Goal: Task Accomplishment & Management: Use online tool/utility

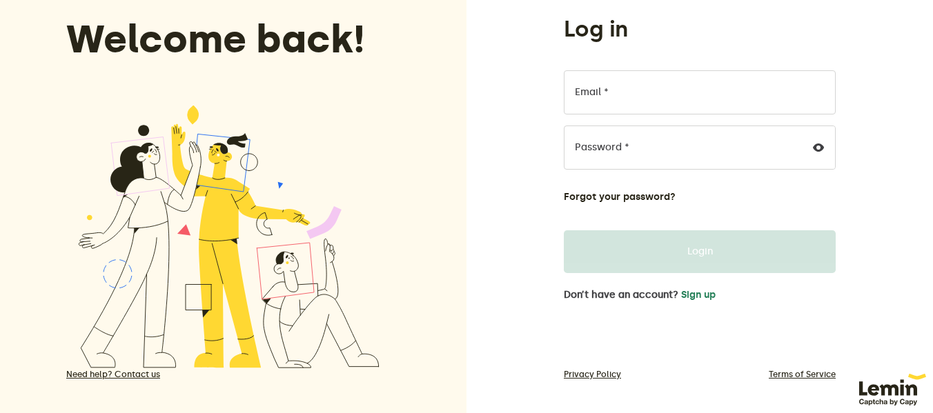
scroll to position [99, 0]
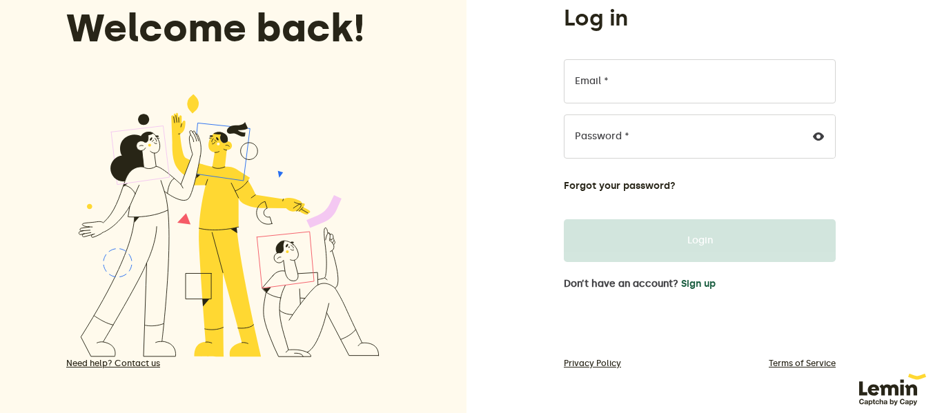
click at [692, 279] on button "Sign up" at bounding box center [698, 284] width 35 height 11
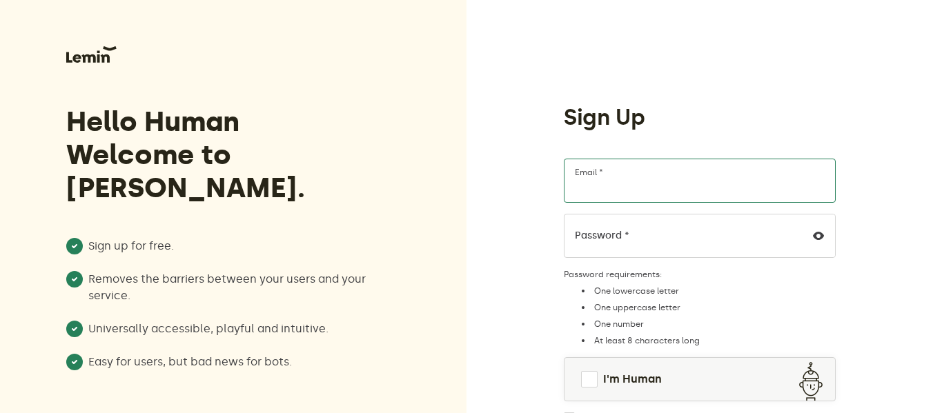
click at [614, 181] on input "Email *" at bounding box center [700, 181] width 272 height 44
type input "[EMAIL_ADDRESS][DOMAIN_NAME]"
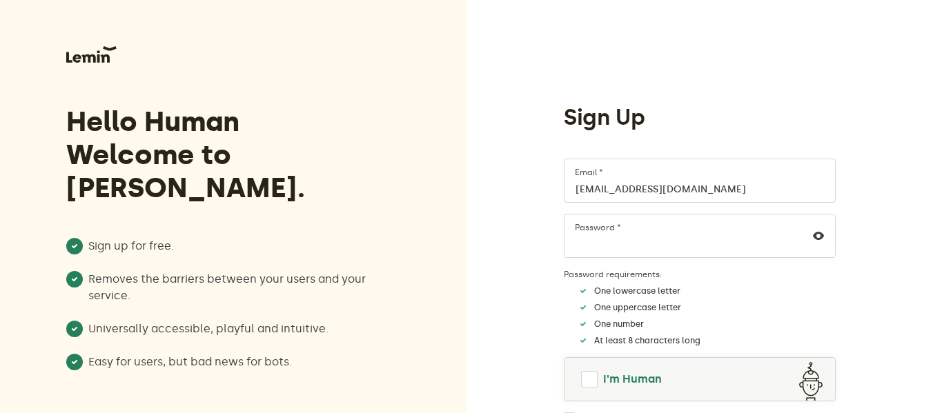
click at [592, 380] on span at bounding box center [589, 379] width 17 height 17
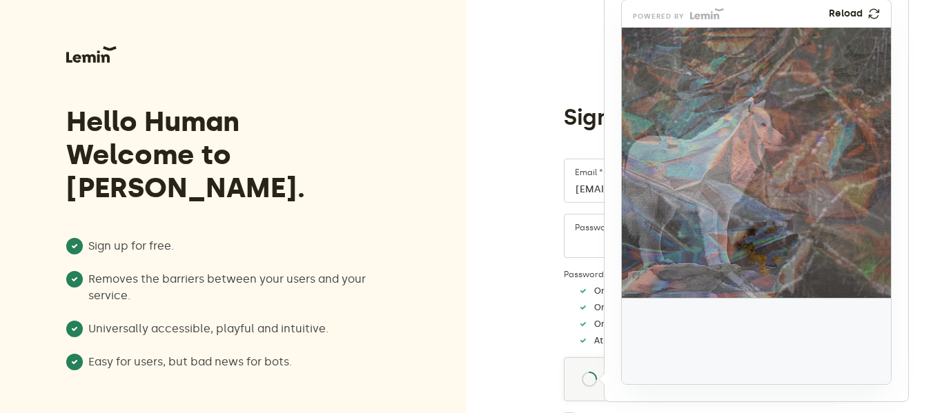
drag, startPoint x: 662, startPoint y: 337, endPoint x: 768, endPoint y: 240, distance: 144.1
click at [768, 240] on img at bounding box center [679, 335] width 447 height 271
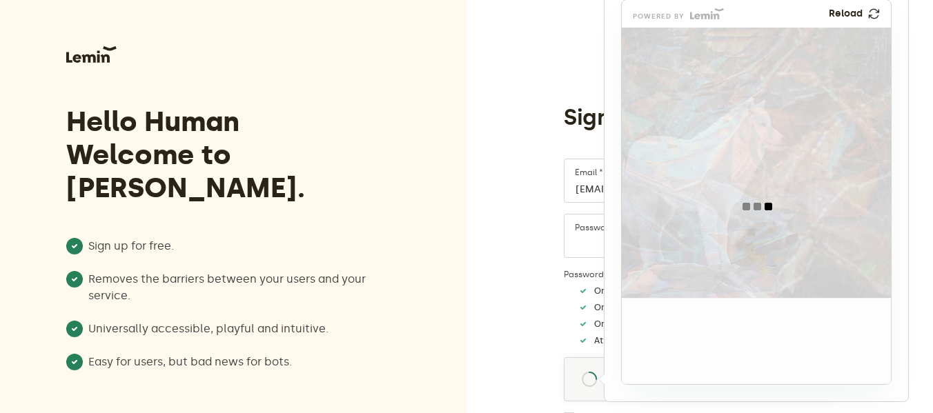
click at [768, 240] on div at bounding box center [757, 207] width 271 height 358
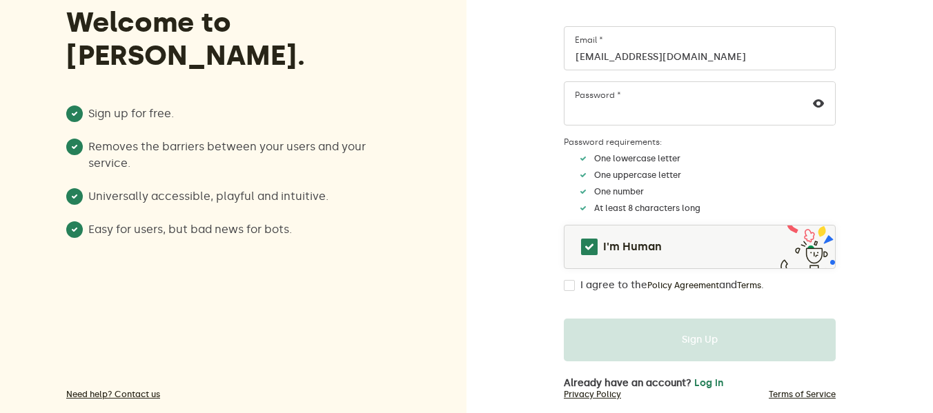
scroll to position [138, 0]
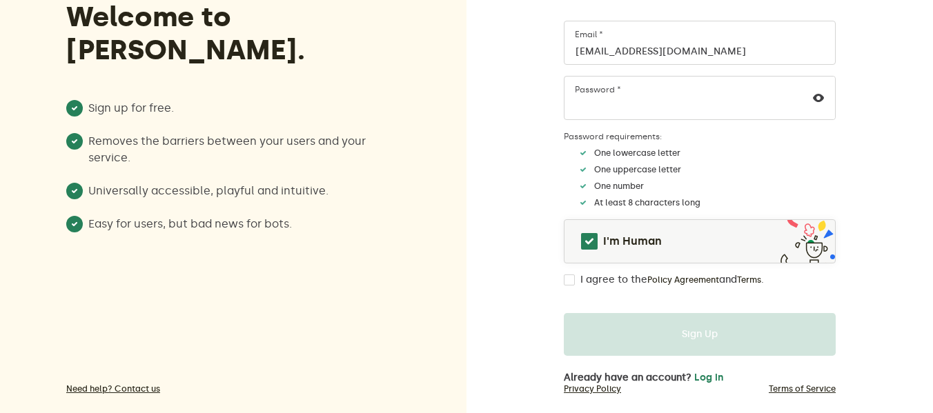
click at [576, 283] on div "I agree to the Policy Agreement and Terms ." at bounding box center [700, 280] width 272 height 11
click at [574, 281] on input "I agree to the Policy Agreement and Terms ." at bounding box center [569, 280] width 11 height 11
checkbox input "true"
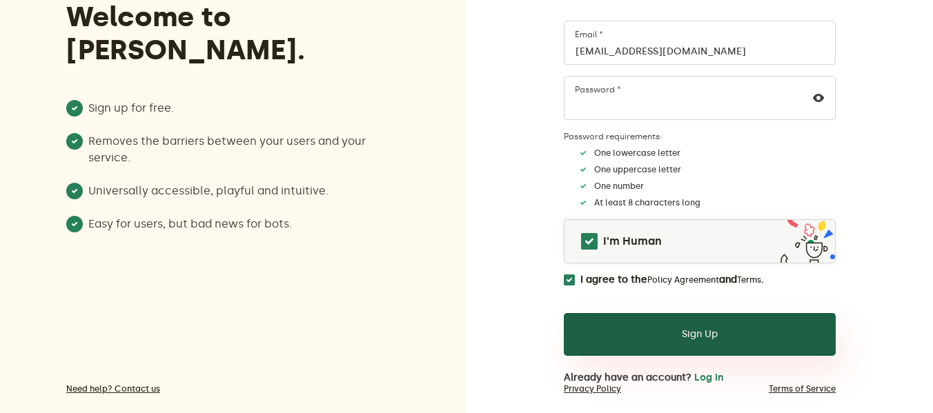
click at [651, 338] on button "Sign Up" at bounding box center [700, 334] width 272 height 43
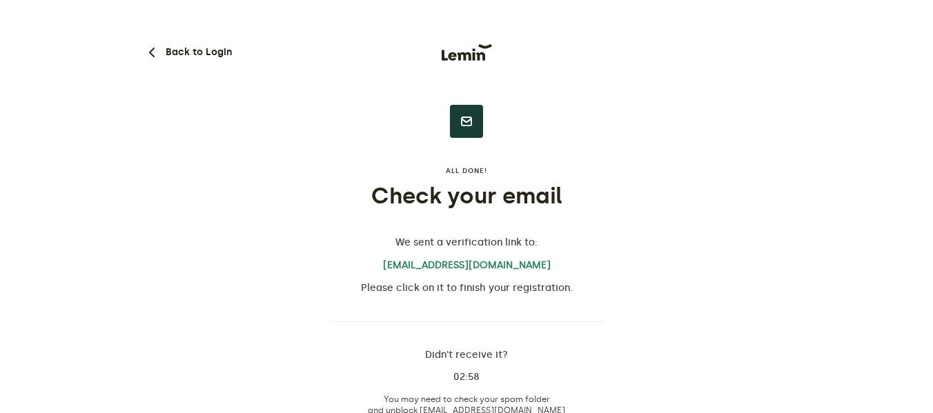
click at [328, 206] on div "Back to Login All done! Check your email We sent a verification link to: [EMAIL…" at bounding box center [467, 213] width 646 height 427
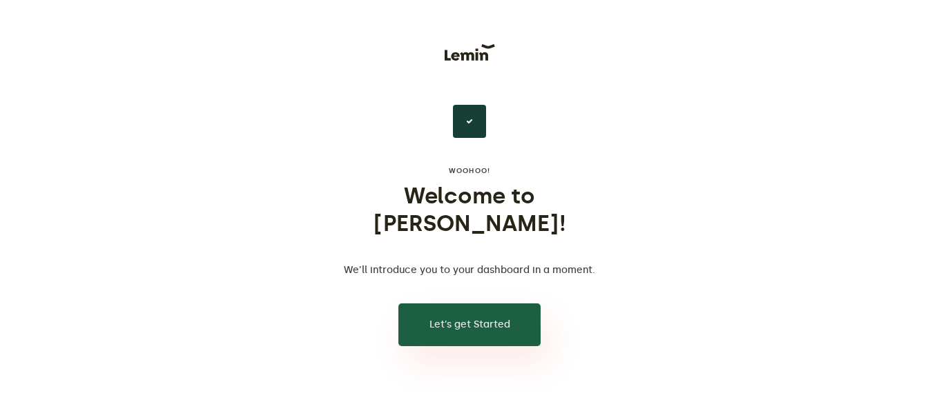
click at [485, 304] on button "Let’s get Started" at bounding box center [469, 325] width 142 height 43
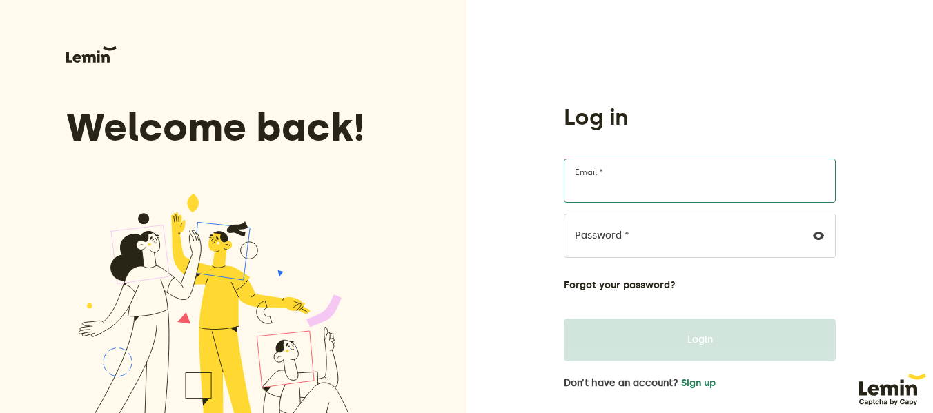
click at [617, 185] on input "Email *" at bounding box center [700, 181] width 272 height 44
type input "[EMAIL_ADDRESS][DOMAIN_NAME]"
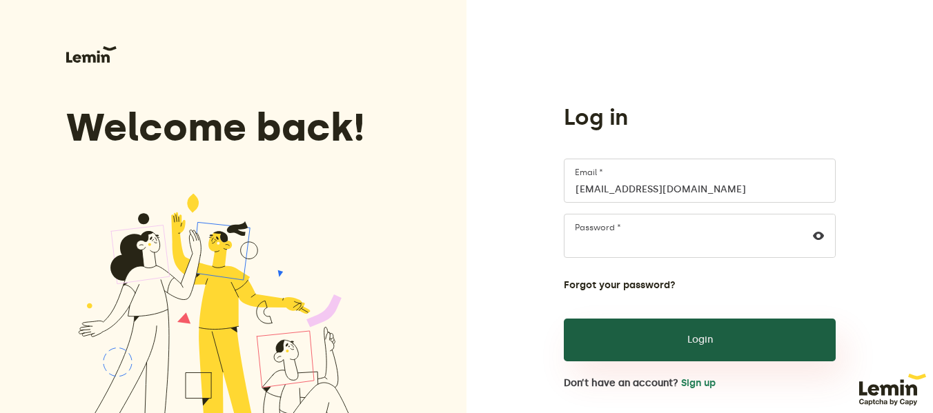
click at [725, 344] on button "Login" at bounding box center [700, 340] width 272 height 43
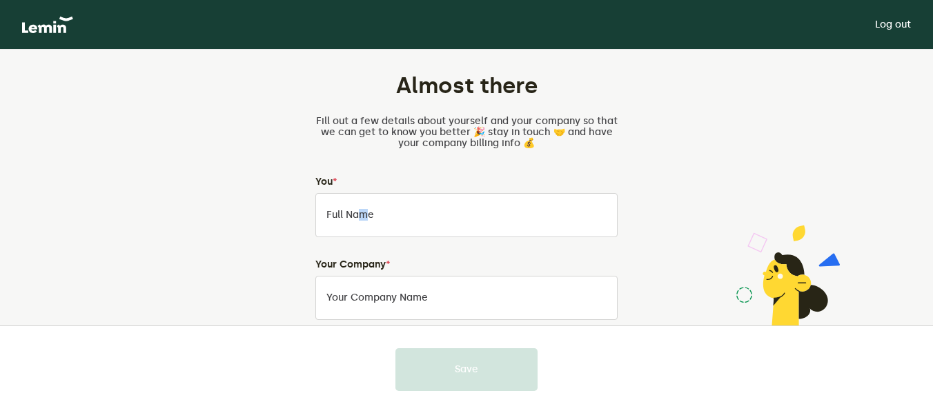
click at [357, 213] on label "Full Name" at bounding box center [351, 215] width 48 height 11
click at [357, 213] on input "Full Name" at bounding box center [466, 215] width 302 height 44
click at [358, 214] on input "Full Name" at bounding box center [466, 215] width 302 height 44
type input "ROBERT GRAVES"
type input "PixoraThreads"
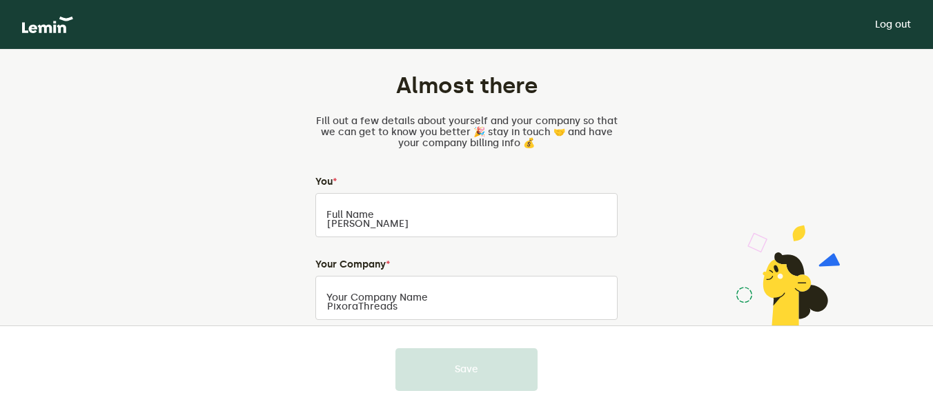
type input "PixoraThreads"
type input "5306057304"
type input "3462 Locust Street"
type input "SPC 2"
type input "Cottonwood"
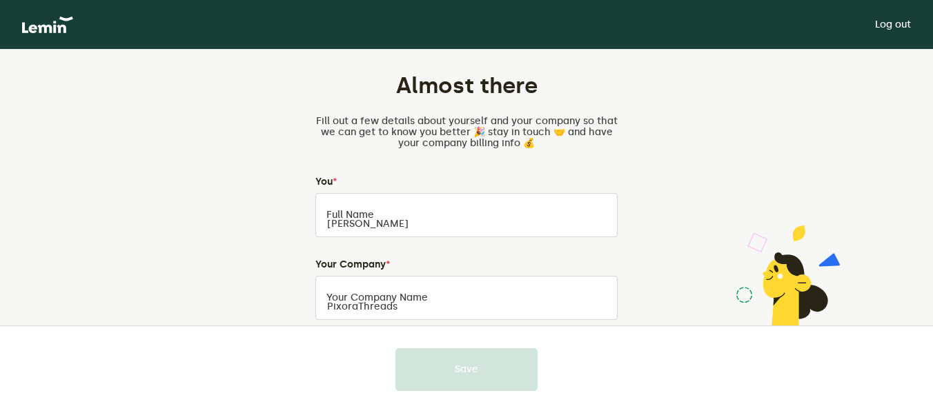
type input "CA"
type input "96022"
click at [317, 263] on h4 "Your Company *" at bounding box center [466, 265] width 302 height 11
click at [483, 321] on form "Your Company * PixoraThreads Your Company Name PixoraThreads Your company websi…" at bounding box center [466, 360] width 302 height 200
drag, startPoint x: 728, startPoint y: 224, endPoint x: 684, endPoint y: 228, distance: 44.4
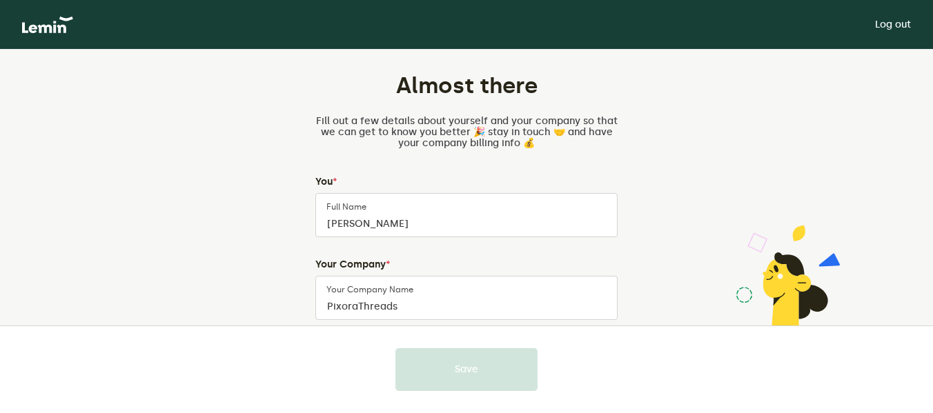
click at [726, 224] on div at bounding box center [792, 271] width 142 height 115
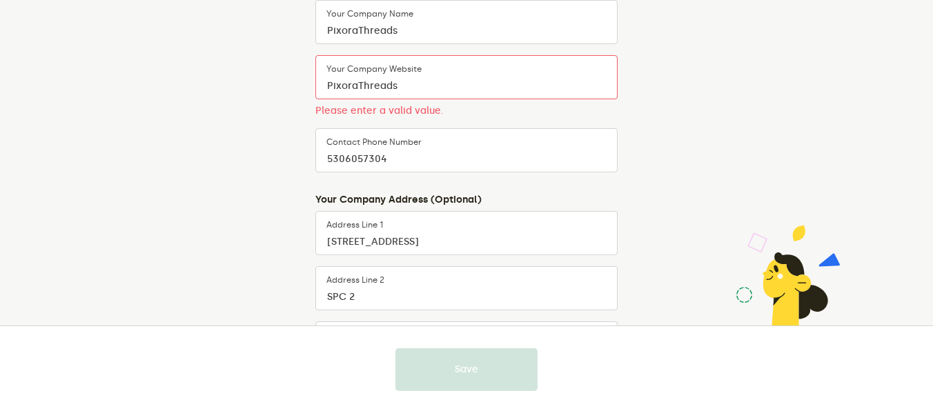
scroll to position [207, 0]
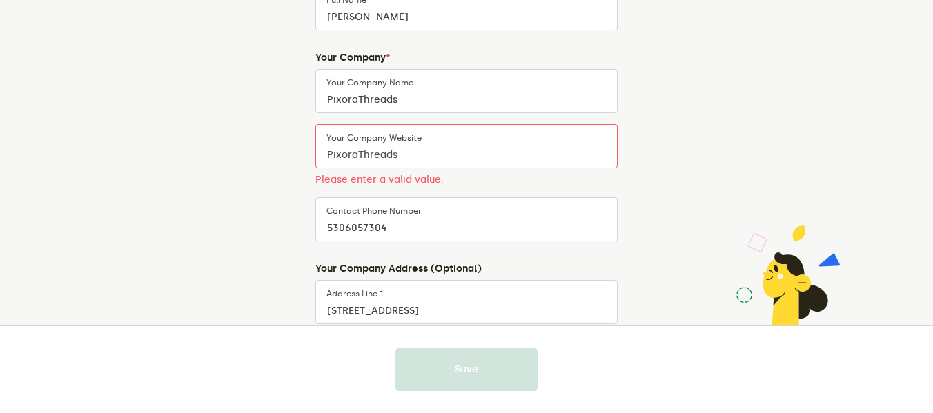
drag, startPoint x: 409, startPoint y: 155, endPoint x: 323, endPoint y: 155, distance: 86.3
click at [323, 155] on input "PixoraThreads" at bounding box center [466, 146] width 302 height 44
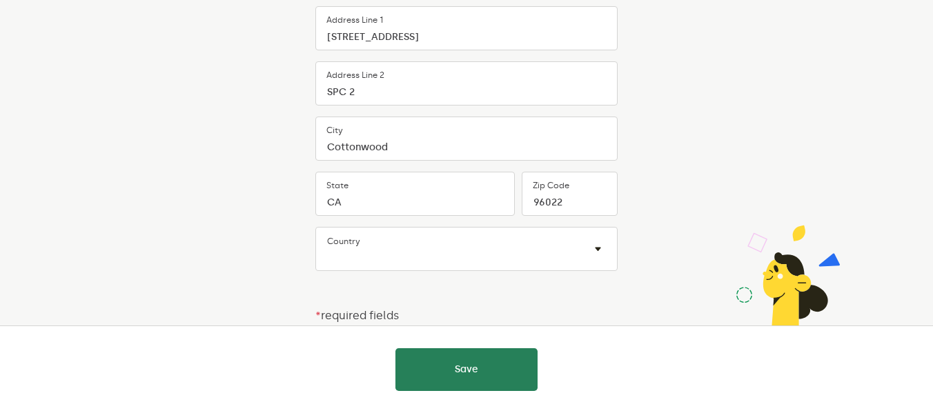
scroll to position [464, 0]
type input "www.pixorathreads.com"
click at [417, 240] on div "Country × ×" at bounding box center [466, 248] width 302 height 44
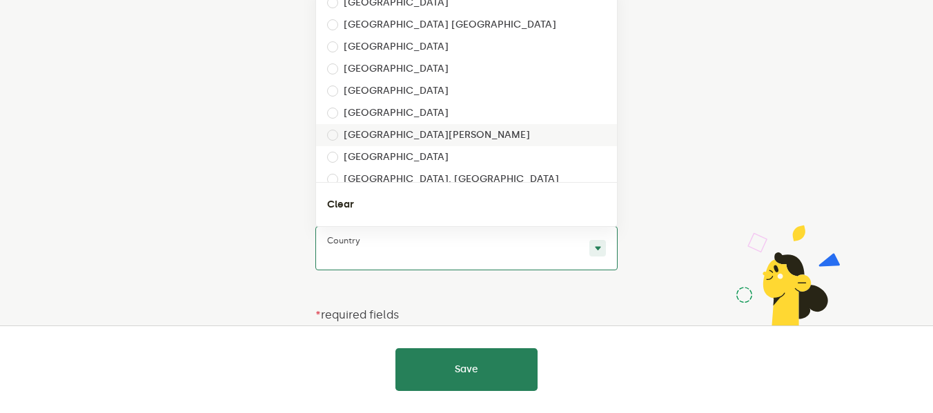
scroll to position [5049, 0]
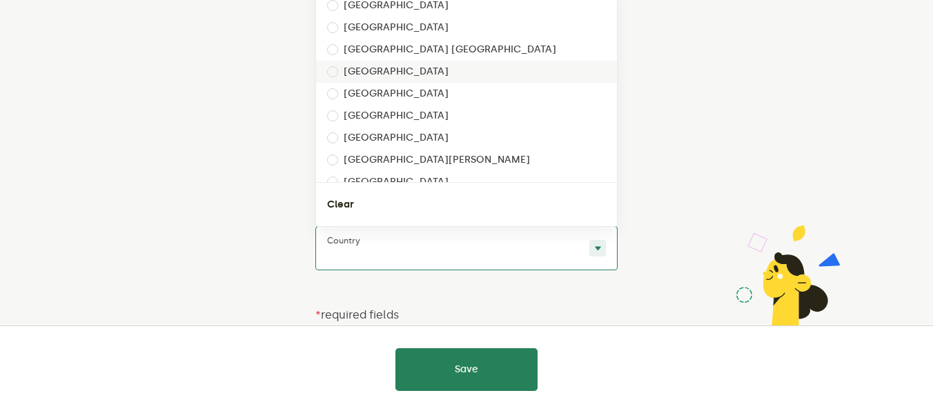
click at [405, 74] on label "United States" at bounding box center [396, 71] width 105 height 11
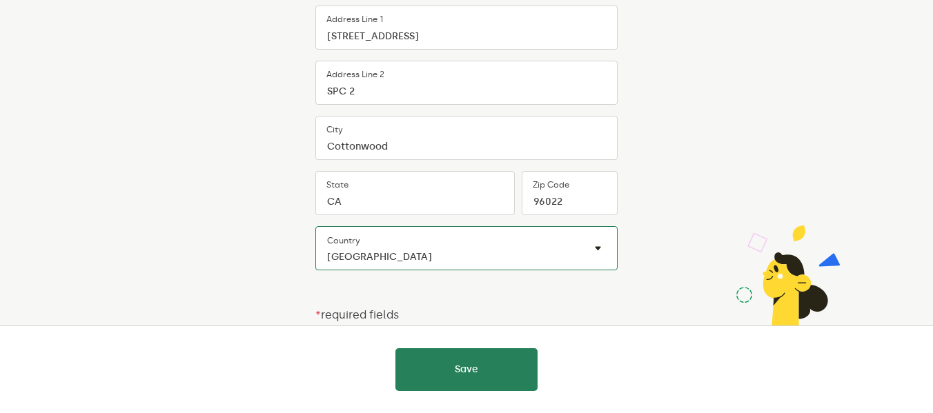
click at [273, 175] on div "Almost there Fill out a few details about yourself and your company so that we …" at bounding box center [467, 0] width 646 height 828
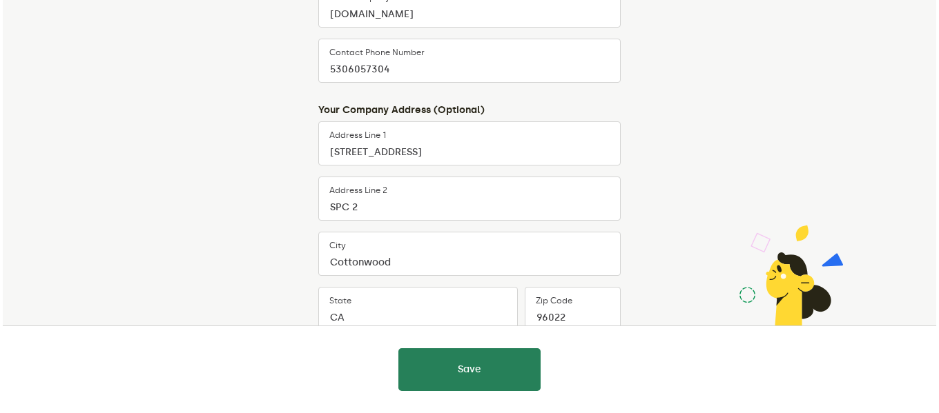
scroll to position [464, 0]
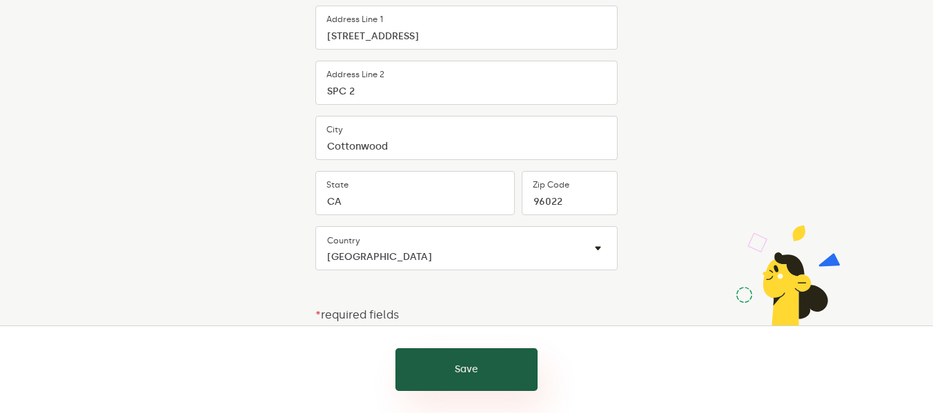
click at [451, 361] on button "Save" at bounding box center [467, 370] width 142 height 43
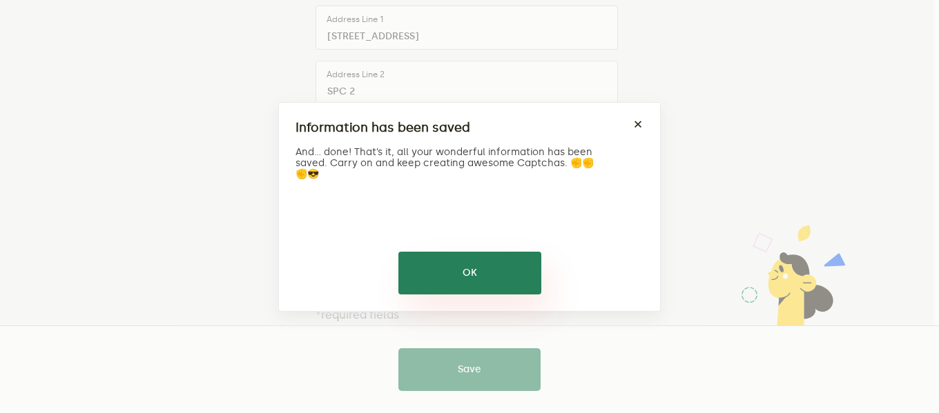
click at [484, 281] on button "OK" at bounding box center [469, 273] width 143 height 43
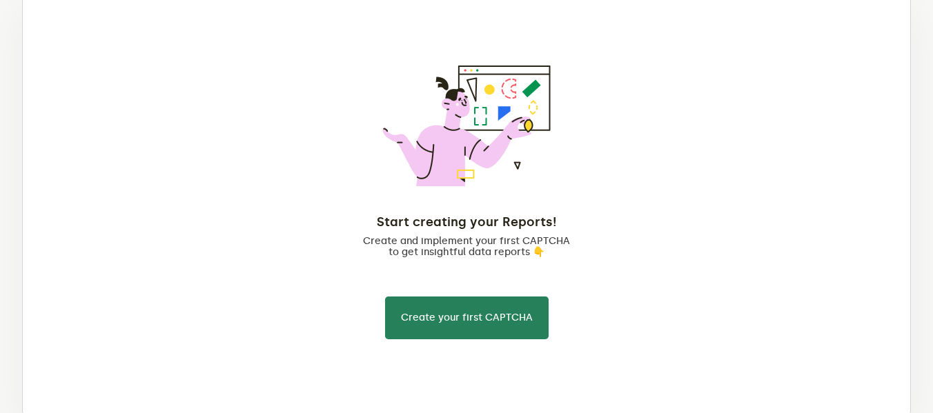
scroll to position [207, 0]
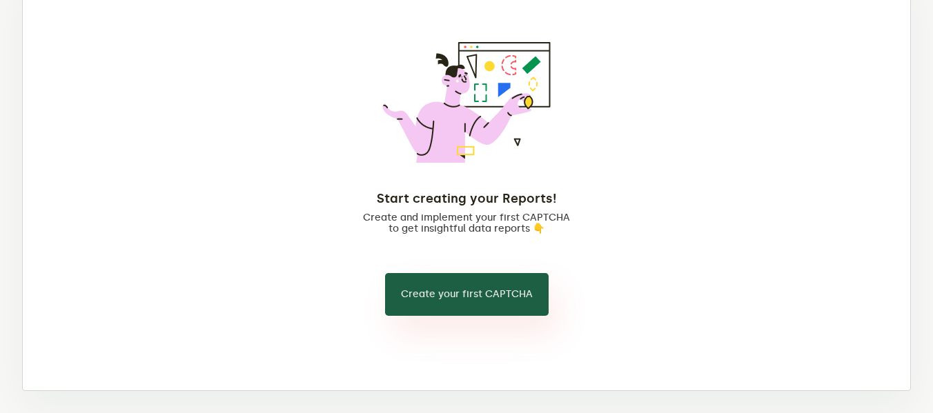
click at [441, 293] on button "Create your first CAPTCHA" at bounding box center [467, 294] width 164 height 43
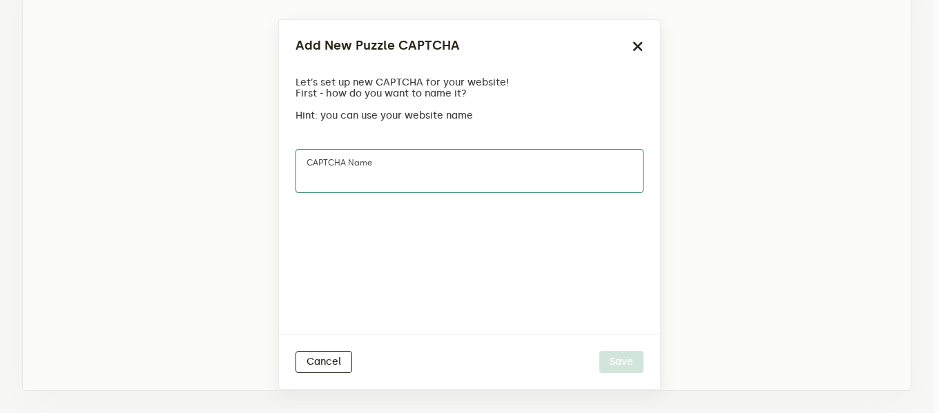
click at [387, 168] on input "CAPTCHA name" at bounding box center [469, 171] width 348 height 44
type input "PixoraThreads"
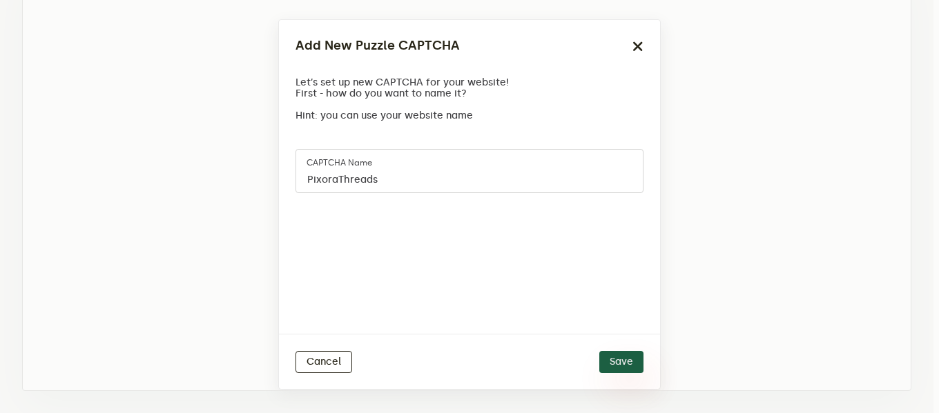
click at [618, 357] on button "Save" at bounding box center [621, 362] width 44 height 22
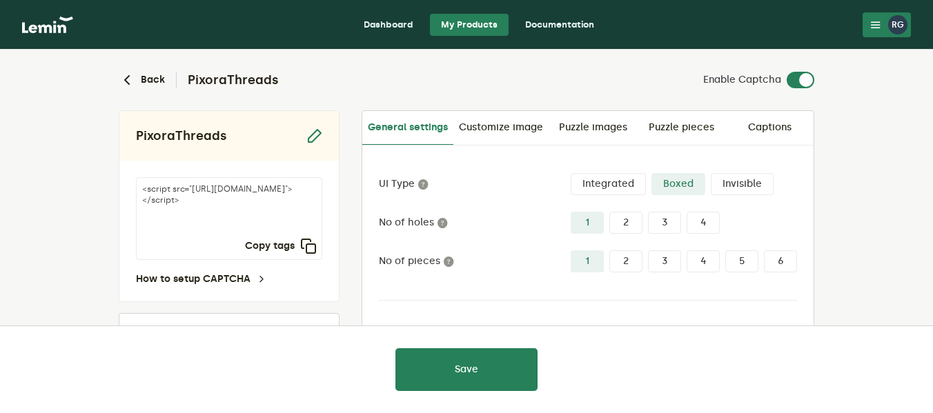
click at [597, 192] on label "Integrated" at bounding box center [608, 184] width 75 height 22
click at [571, 173] on input "Integrated" at bounding box center [571, 173] width 0 height 0
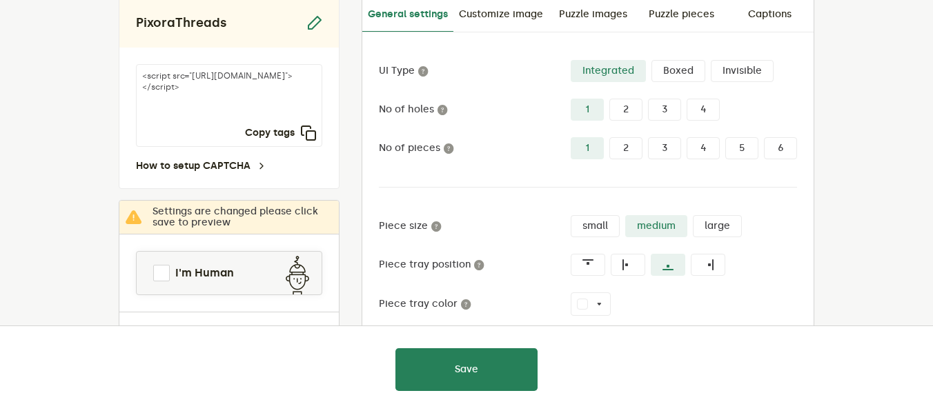
scroll to position [138, 0]
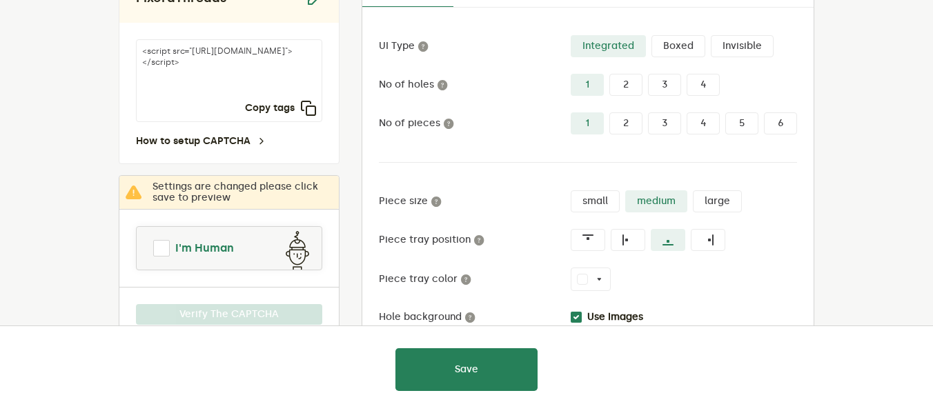
click at [165, 251] on span at bounding box center [161, 248] width 17 height 17
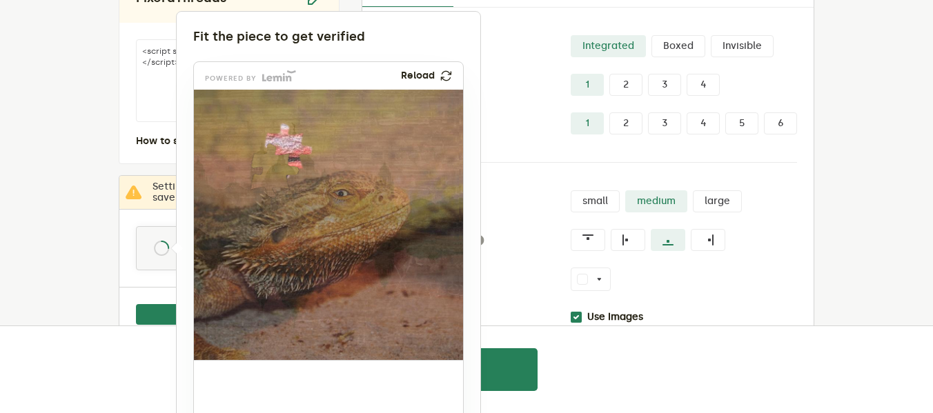
drag, startPoint x: 244, startPoint y: 399, endPoint x: 279, endPoint y: 165, distance: 236.6
click at [279, 165] on img at bounding box center [184, 262] width 447 height 271
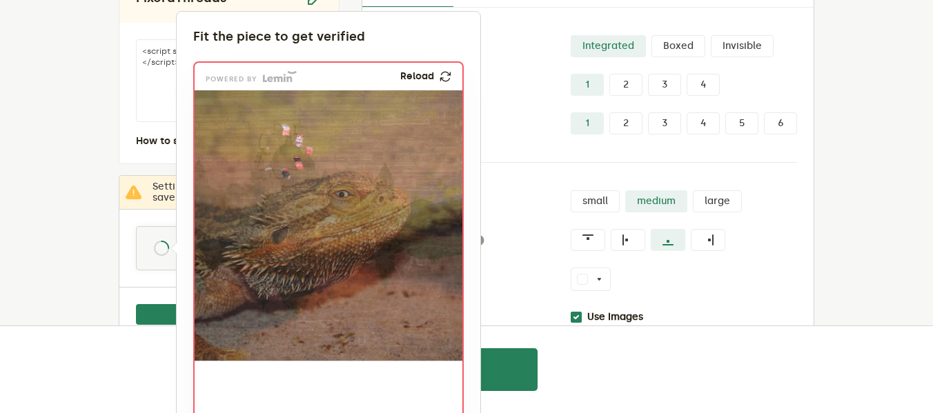
drag, startPoint x: 242, startPoint y: 393, endPoint x: 291, endPoint y: 143, distance: 255.3
click at [289, 142] on img at bounding box center [191, 243] width 447 height 271
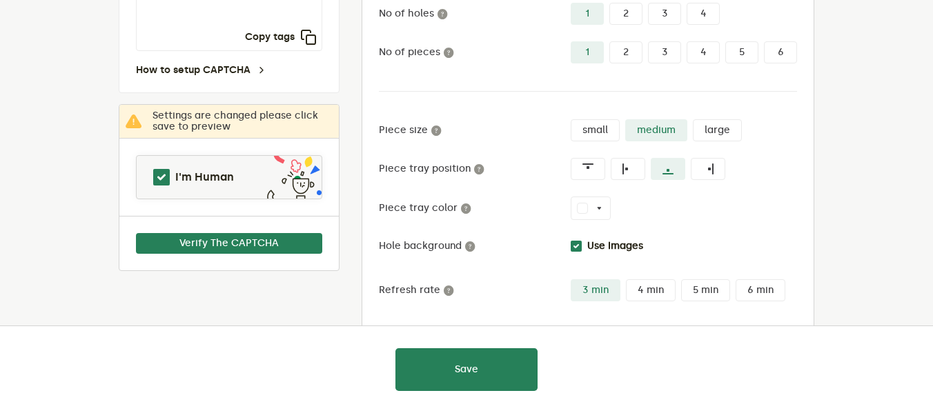
scroll to position [281, 0]
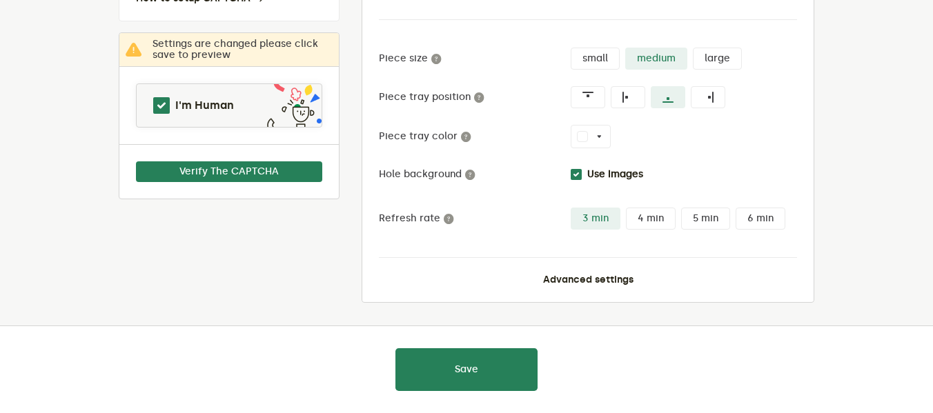
click at [470, 376] on div at bounding box center [466, 206] width 933 height 413
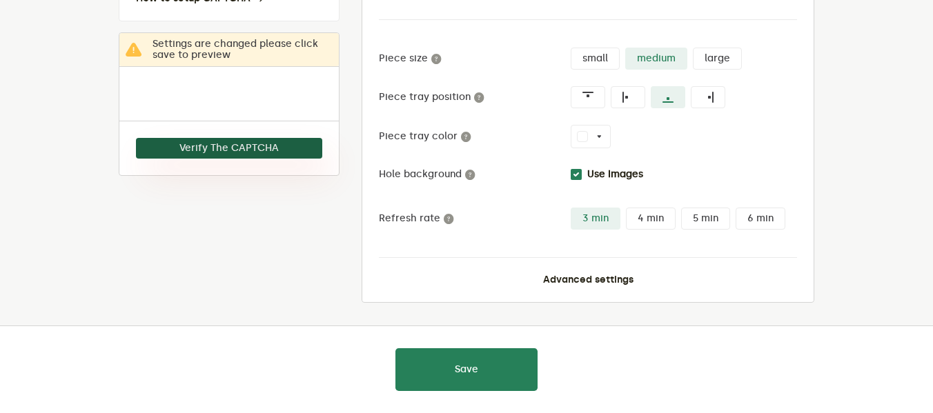
click at [273, 144] on button "Verify The CAPTCHA" at bounding box center [229, 148] width 186 height 21
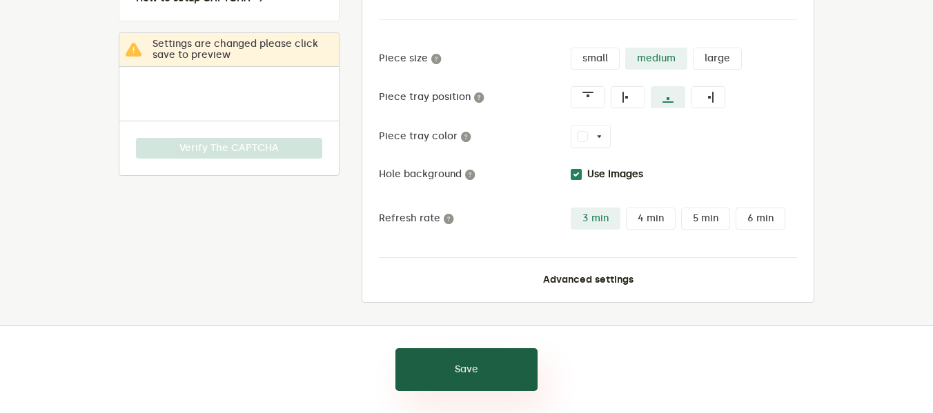
click at [528, 370] on button "Save" at bounding box center [467, 370] width 142 height 43
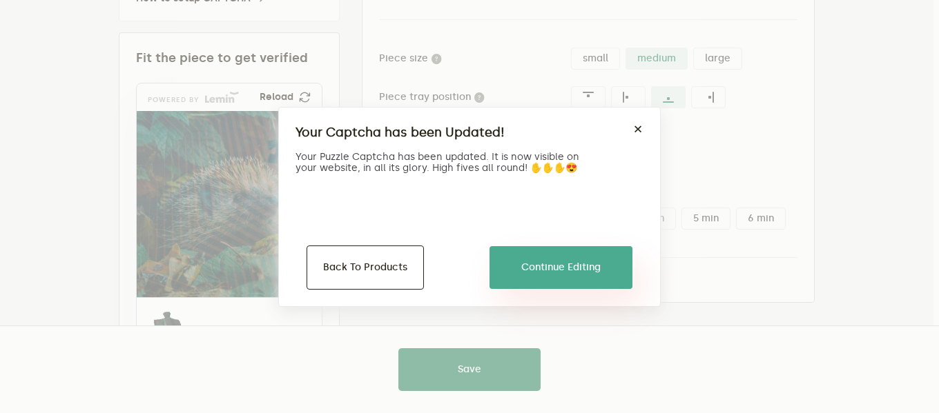
click at [552, 260] on button "Continue Editing" at bounding box center [560, 267] width 143 height 43
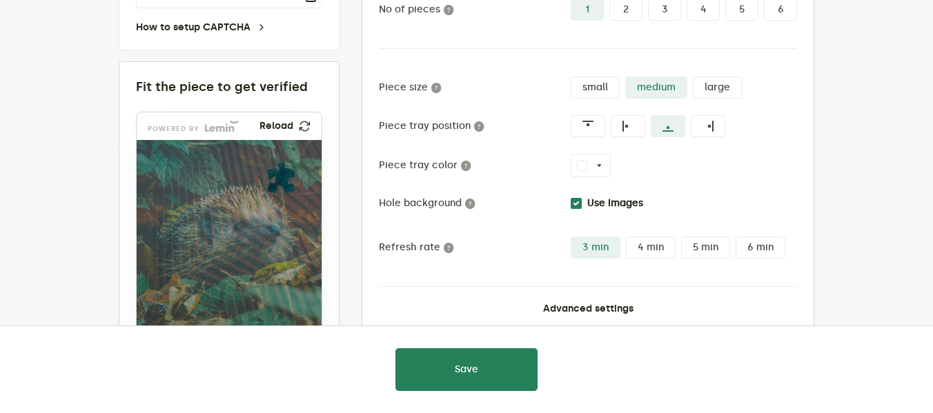
scroll to position [0, 0]
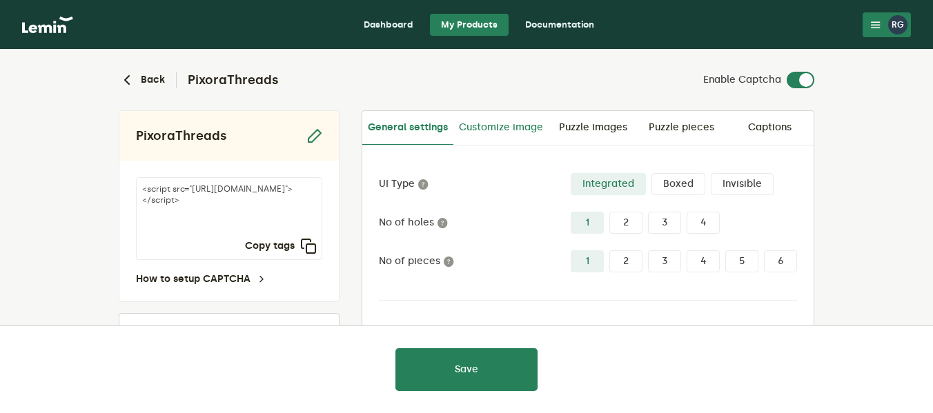
click at [505, 131] on link "Customize image" at bounding box center [501, 127] width 95 height 33
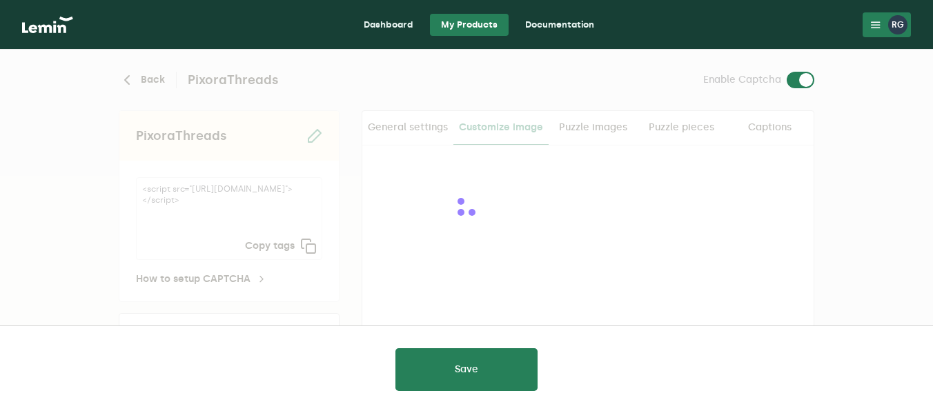
checkbox input "true"
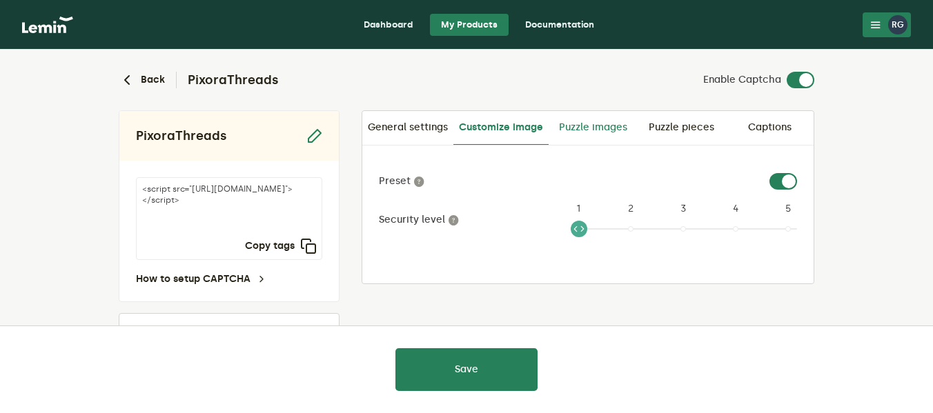
click at [592, 132] on link "Puzzle images" at bounding box center [593, 127] width 88 height 33
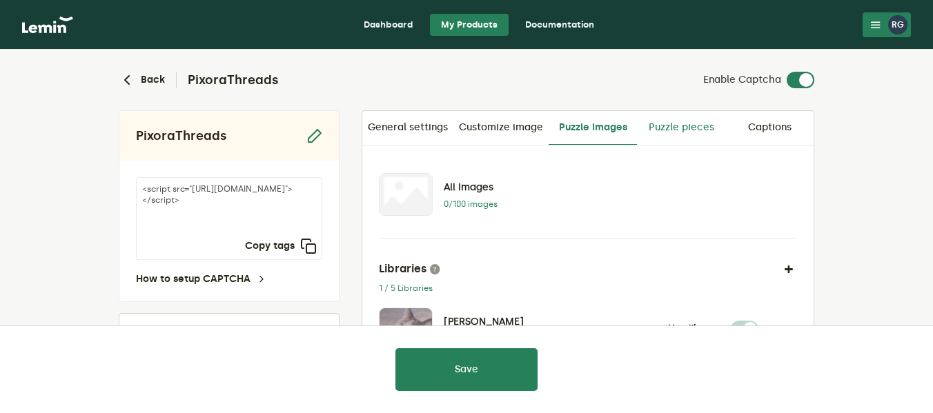
click at [672, 130] on link "Puzzle pieces" at bounding box center [681, 127] width 88 height 33
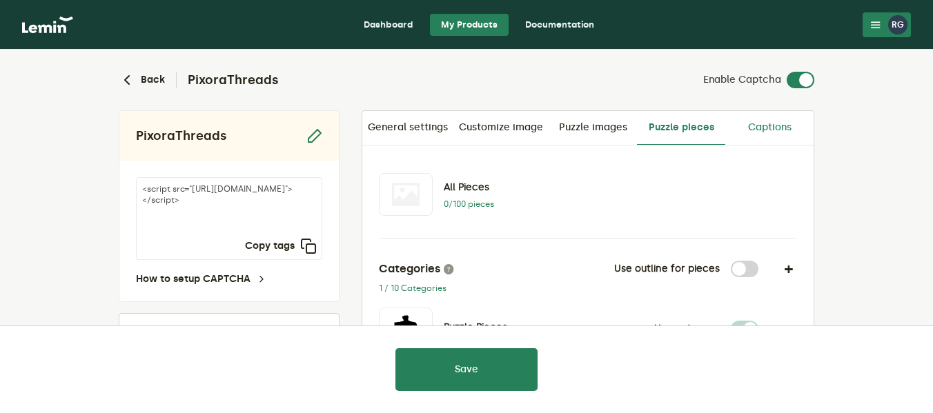
click at [773, 128] on link "Captions" at bounding box center [769, 127] width 88 height 33
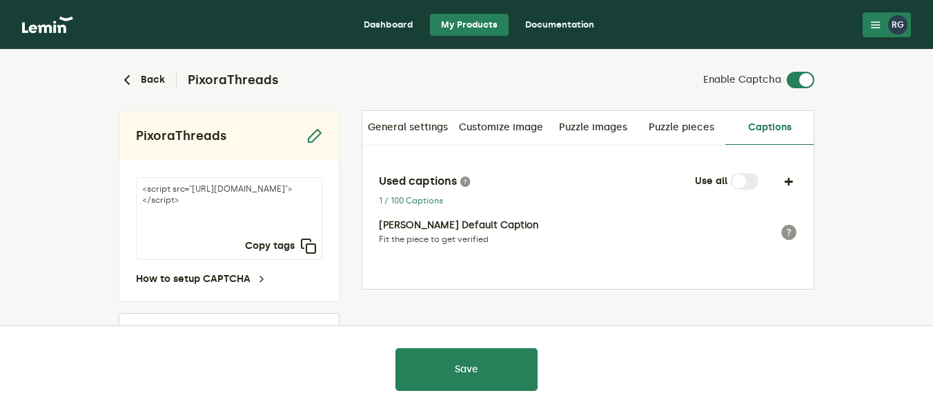
click at [394, 27] on link "Dashboard" at bounding box center [389, 25] width 72 height 22
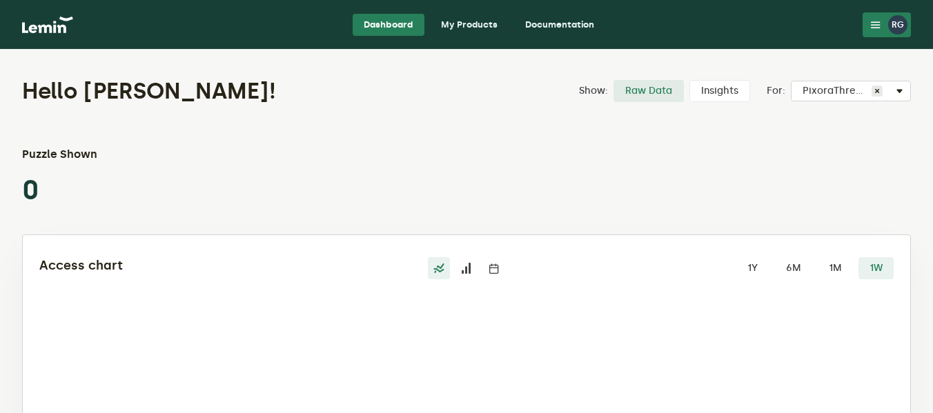
click at [888, 29] on div "RG" at bounding box center [897, 24] width 19 height 19
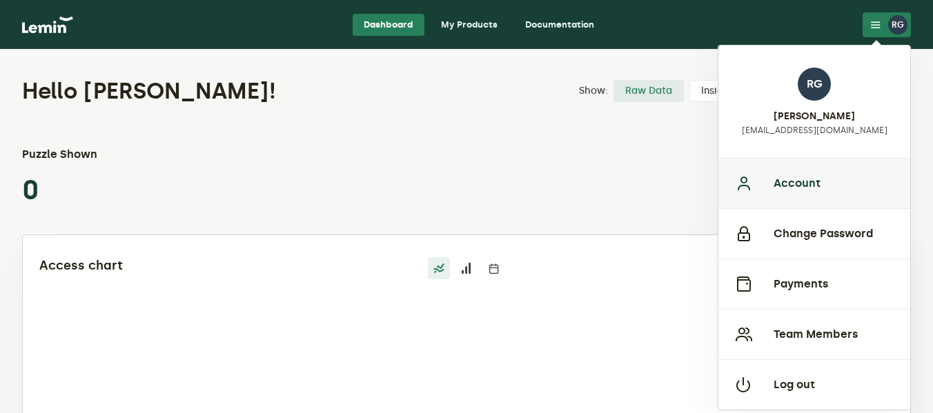
click at [825, 193] on button "Account" at bounding box center [815, 183] width 192 height 50
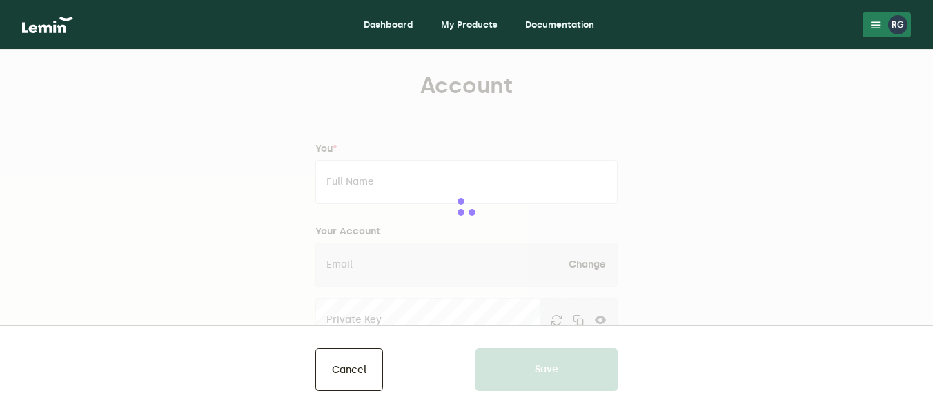
type input "ROBERT GRAVES"
type input "[EMAIL_ADDRESS][DOMAIN_NAME]"
type input "PixoraThreads"
type input "www.pixorathreads.com"
type input "5306057304"
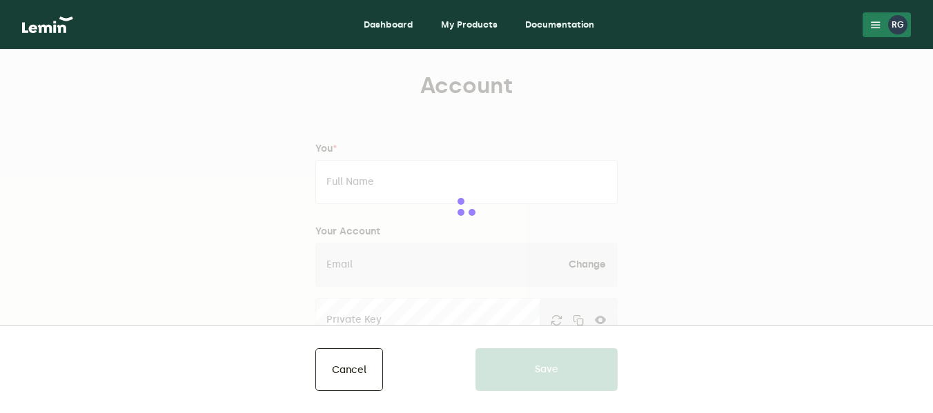
type input "3462 Locust Street"
type input "SPC 2"
type input "Cottonwood"
type input "CA"
type input "96022"
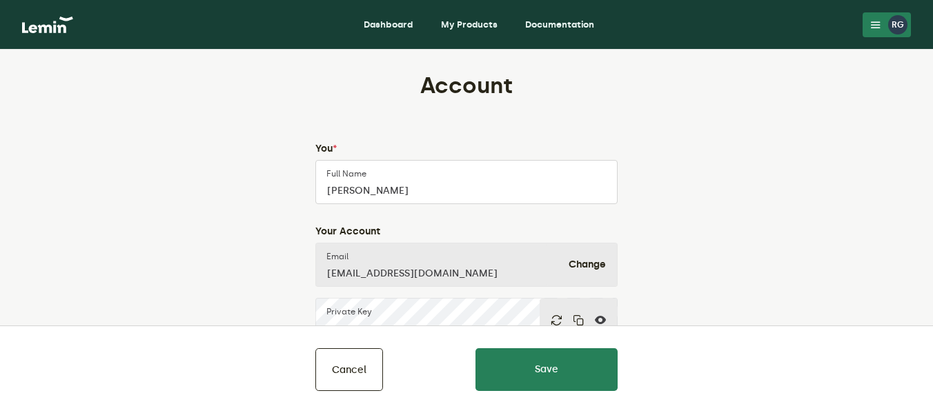
click at [59, 27] on img at bounding box center [47, 25] width 51 height 17
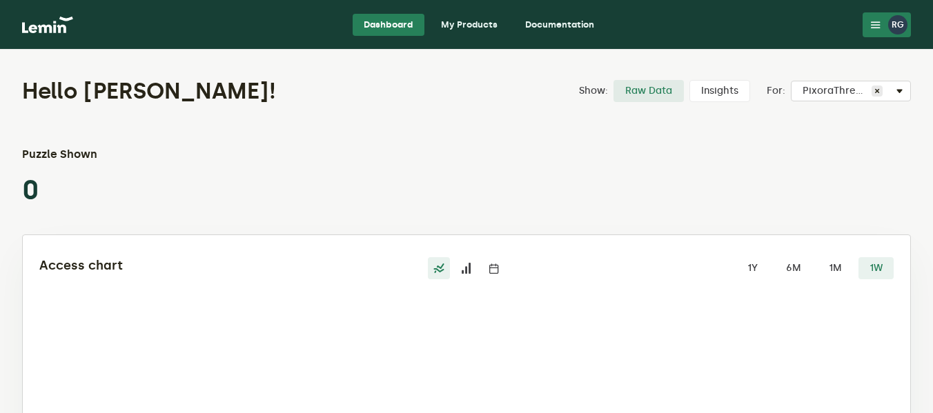
click at [471, 32] on link "My Products" at bounding box center [469, 25] width 79 height 22
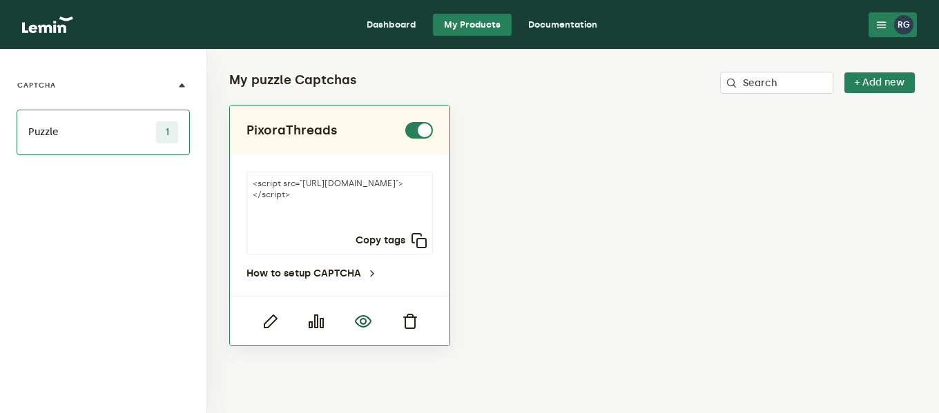
click at [363, 323] on icon "button" at bounding box center [363, 321] width 17 height 17
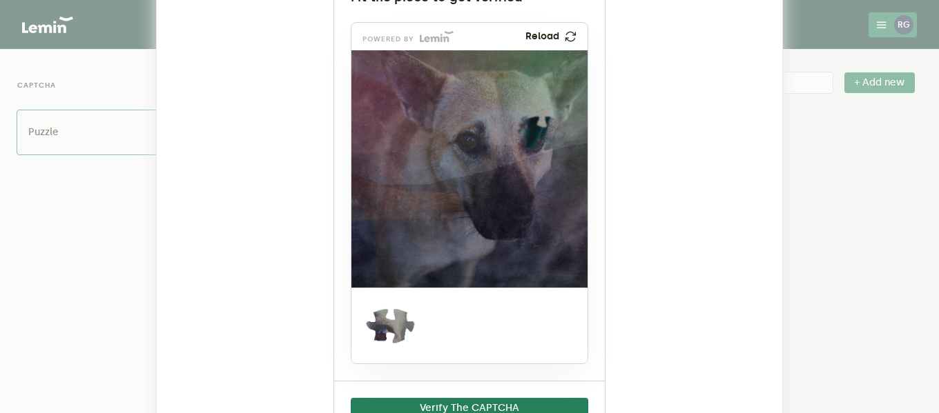
click at [869, 173] on ngb-modal-window "PixoraThreads Fit the piece to get verified powered by Reload Verify The CAPTCHA" at bounding box center [469, 206] width 939 height 413
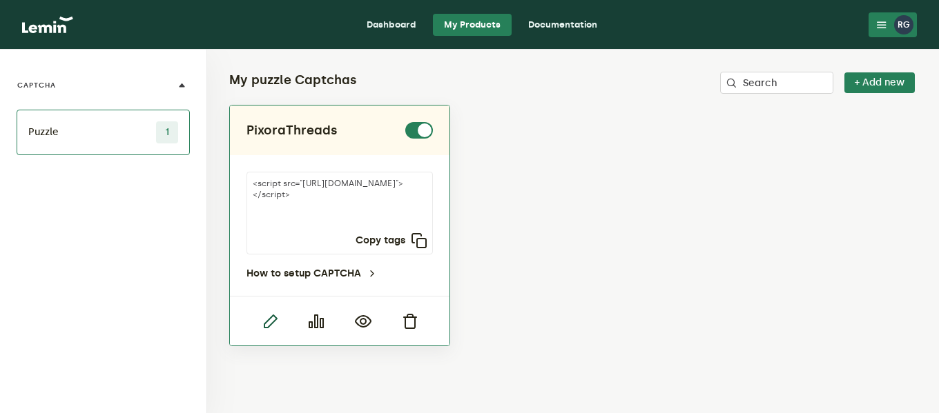
click at [273, 322] on icon "button" at bounding box center [270, 321] width 17 height 17
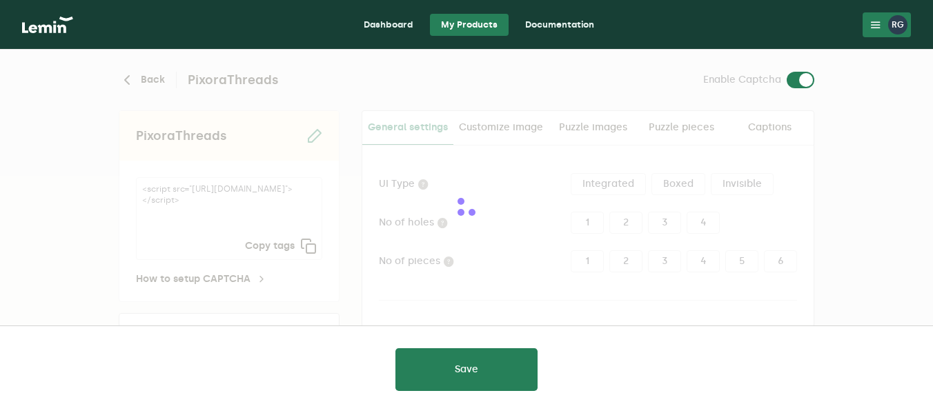
type input "white"
checkbox input "true"
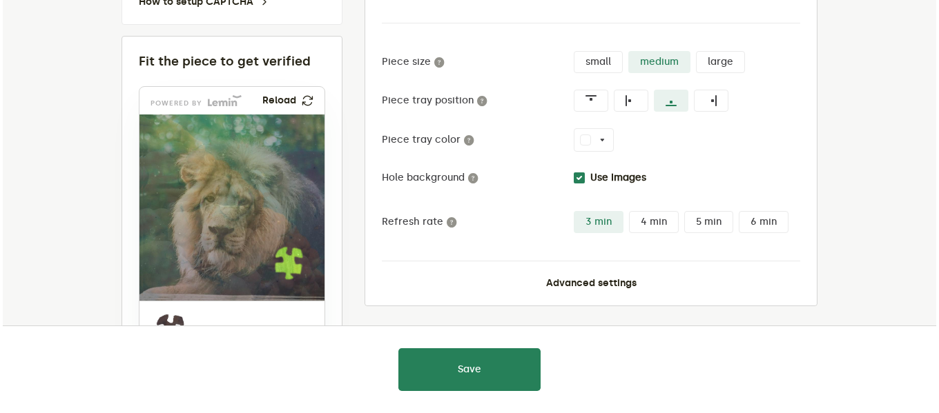
scroll to position [345, 0]
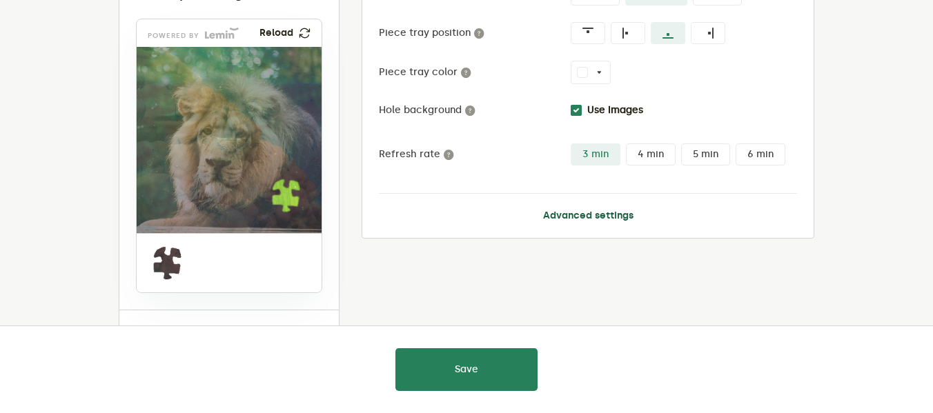
click at [556, 221] on button "Advanced settings" at bounding box center [588, 216] width 90 height 11
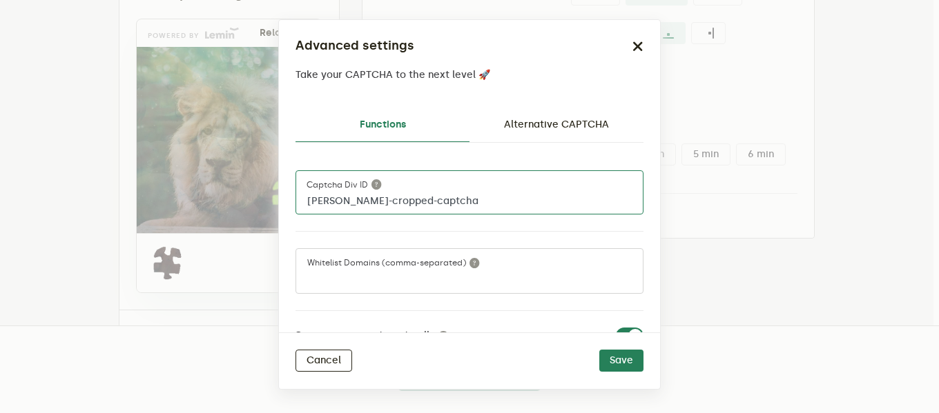
click at [361, 200] on input "lemin-cropped-captcha" at bounding box center [469, 192] width 348 height 44
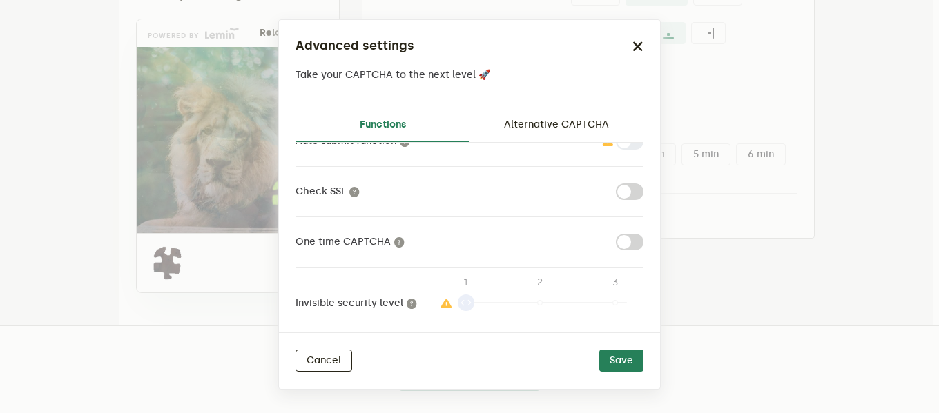
scroll to position [263, 0]
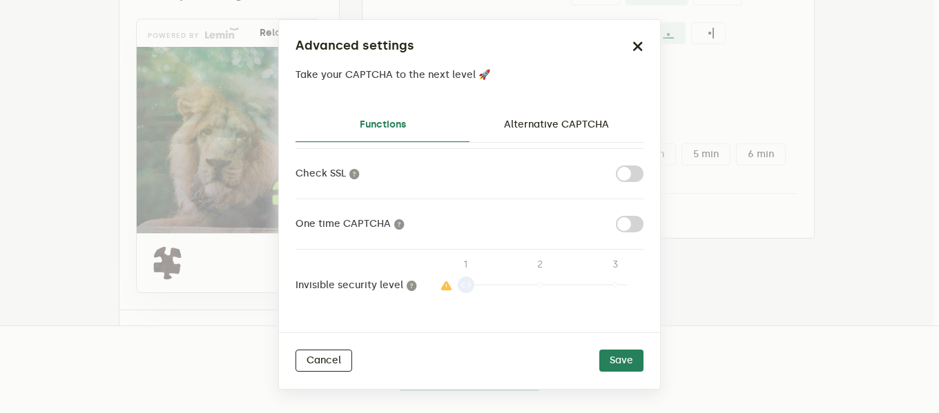
click at [643, 216] on label at bounding box center [643, 216] width 0 height 0
click at [626, 223] on input "checkbox" at bounding box center [624, 224] width 17 height 17
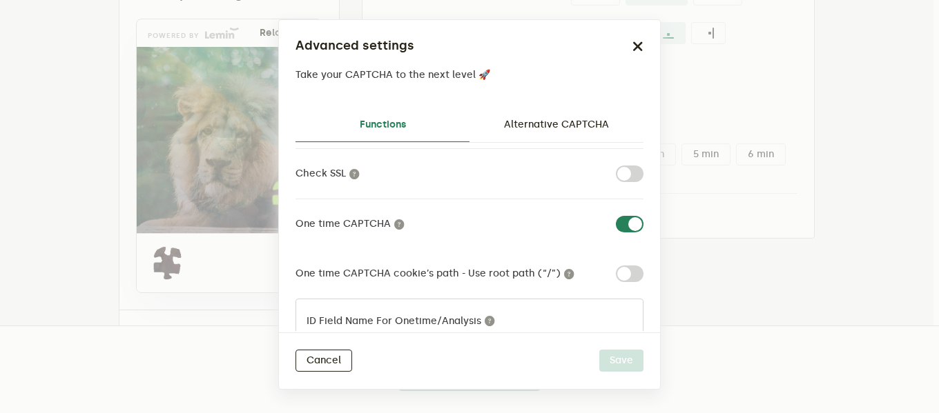
scroll to position [332, 0]
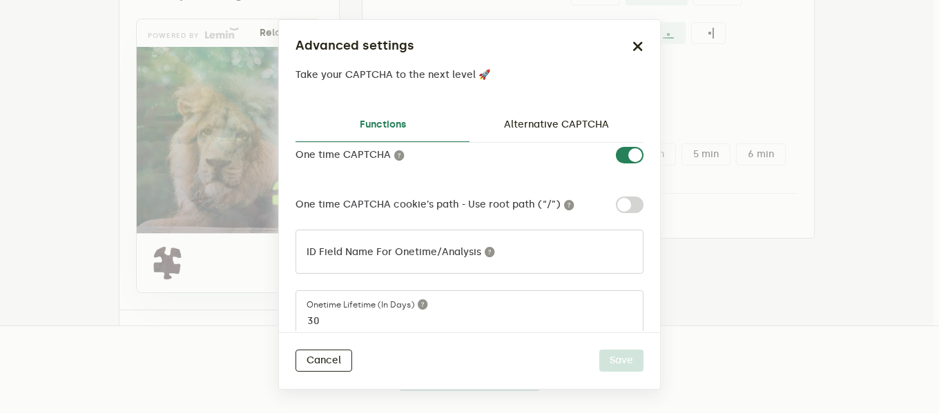
click at [643, 147] on label at bounding box center [643, 147] width 0 height 0
click at [619, 154] on input "checkbox" at bounding box center [624, 155] width 17 height 17
checkbox input "false"
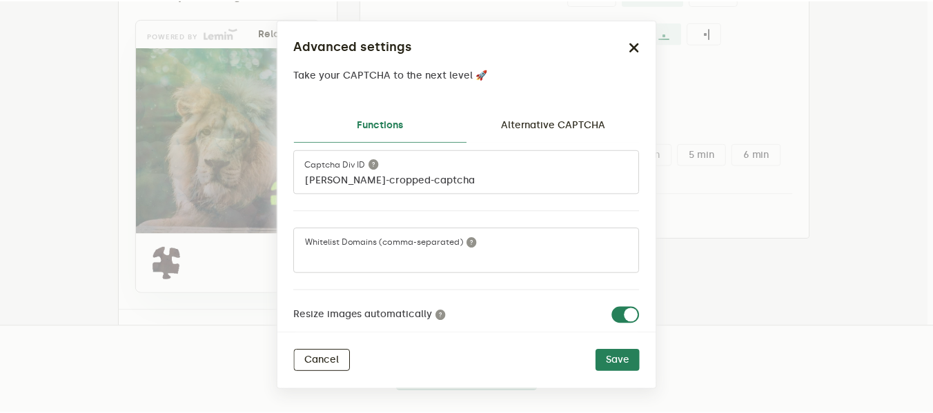
scroll to position [0, 0]
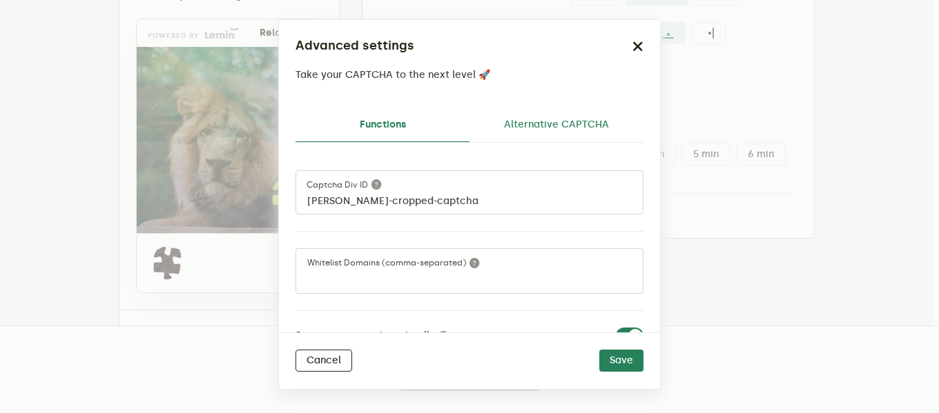
click at [529, 126] on link "Alternative CAPTCHA" at bounding box center [556, 124] width 174 height 33
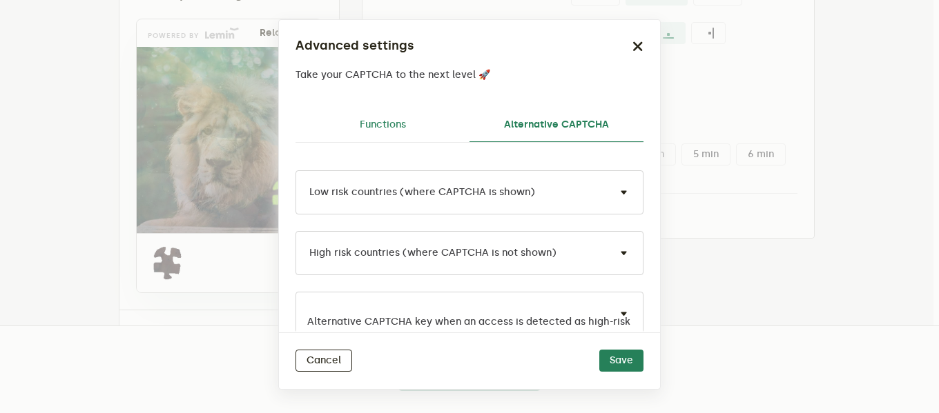
click at [402, 130] on link "Functions" at bounding box center [382, 124] width 174 height 33
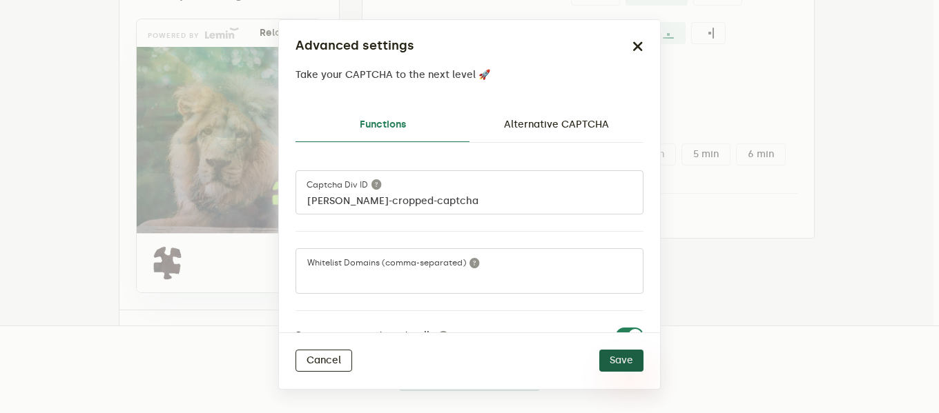
click at [630, 361] on button "Save" at bounding box center [621, 361] width 44 height 22
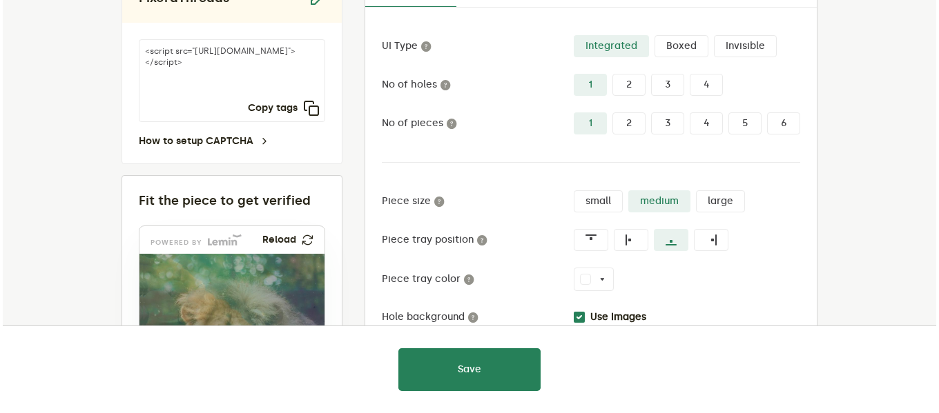
scroll to position [69, 0]
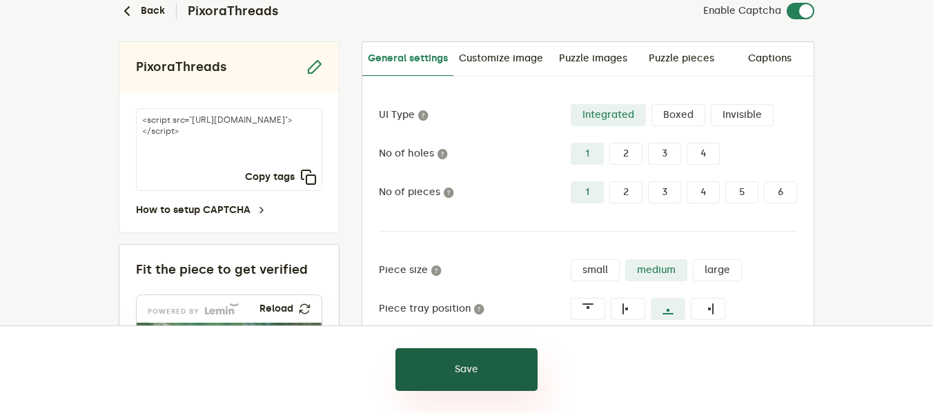
click at [486, 358] on button "Save" at bounding box center [467, 370] width 142 height 43
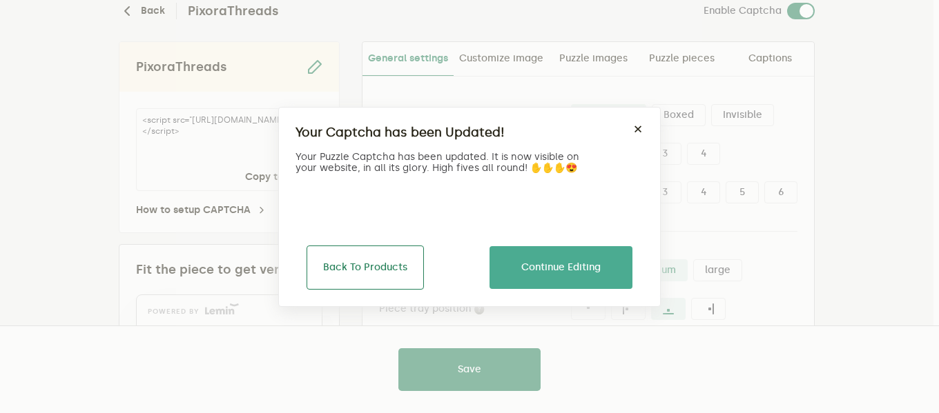
click at [387, 266] on button "Back To Products" at bounding box center [364, 268] width 117 height 44
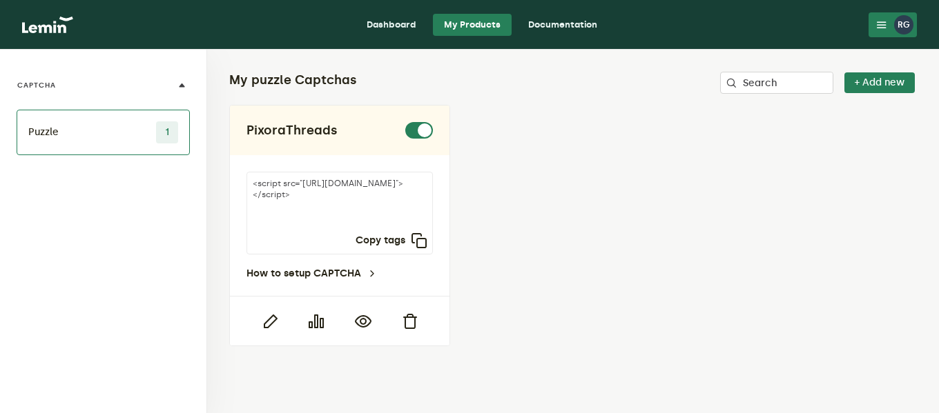
click at [883, 26] on icon at bounding box center [881, 24] width 11 height 11
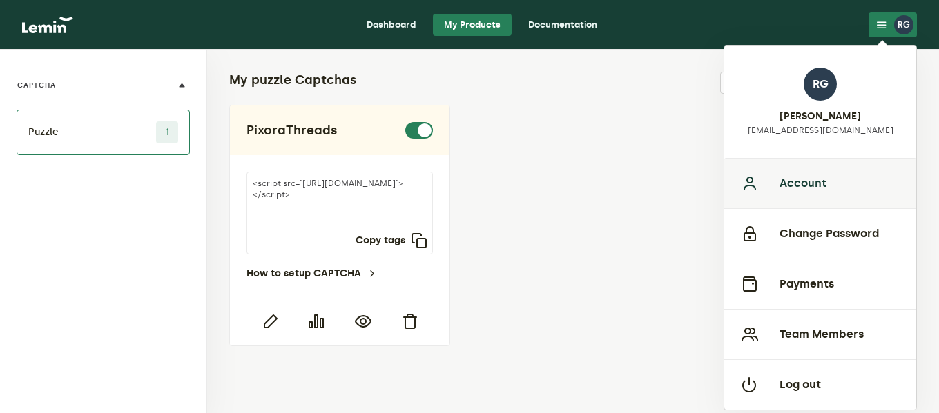
click at [813, 185] on button "Account" at bounding box center [820, 183] width 192 height 50
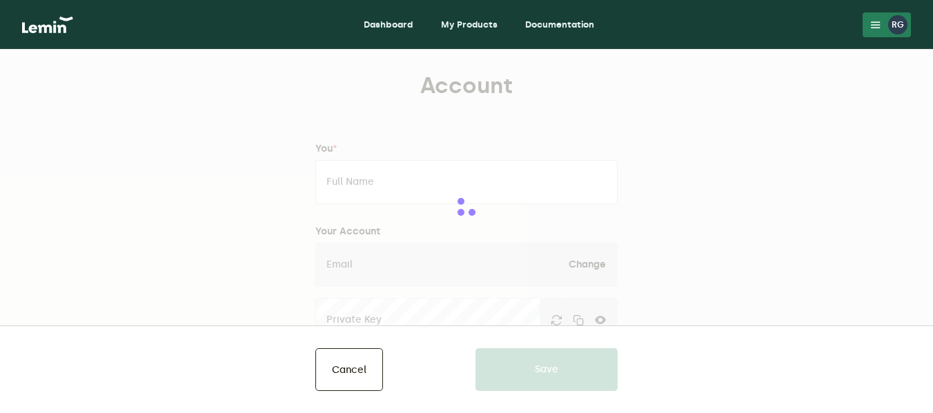
type input "ROBERT GRAVES"
type input "[EMAIL_ADDRESS][DOMAIN_NAME]"
type input "PixoraThreads"
type input "www.pixorathreads.com"
type input "5306057304"
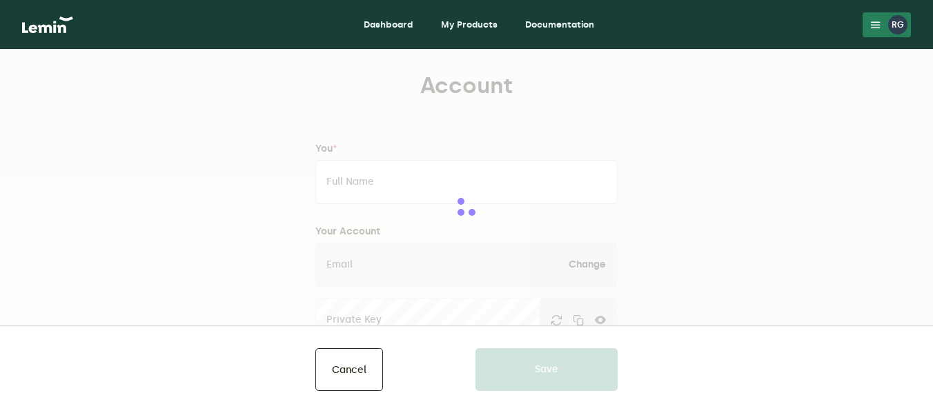
type input "3462 Locust Street"
type input "SPC 2"
type input "Cottonwood"
type input "CA"
type input "96022"
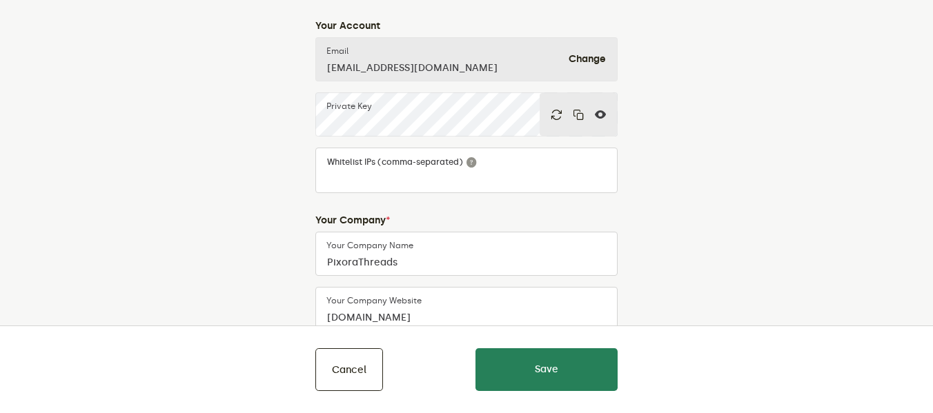
scroll to position [207, 0]
click at [596, 114] on icon at bounding box center [600, 113] width 11 height 11
click at [582, 111] on icon "button" at bounding box center [578, 113] width 11 height 11
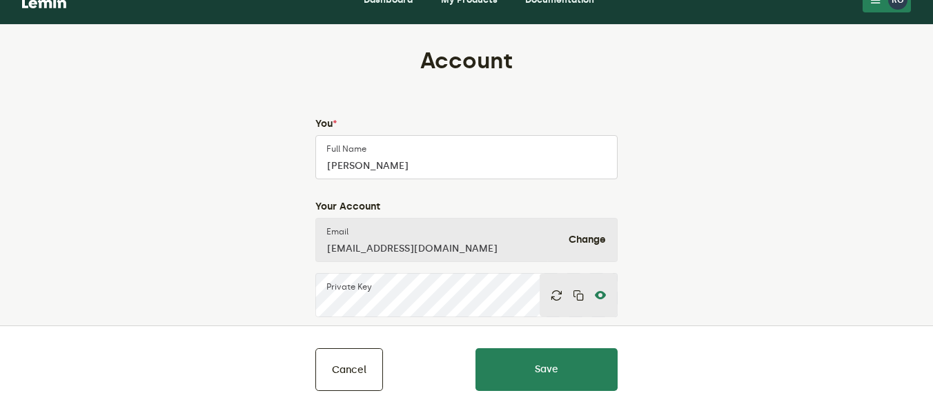
scroll to position [0, 0]
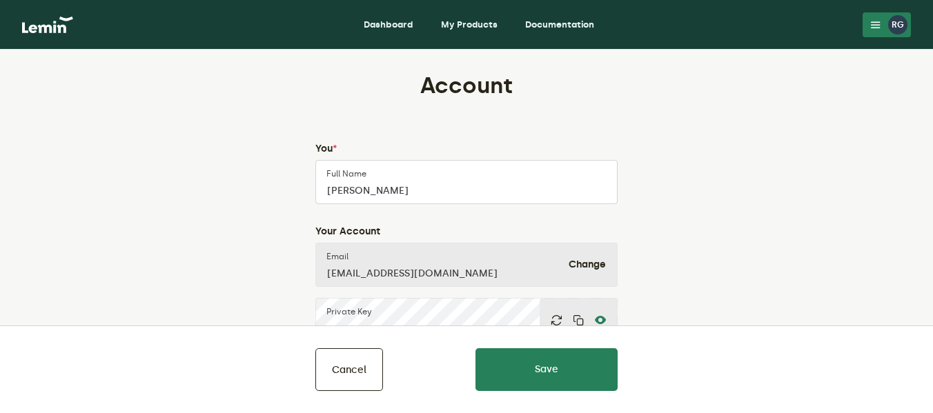
click at [474, 30] on link "My Products" at bounding box center [469, 25] width 79 height 22
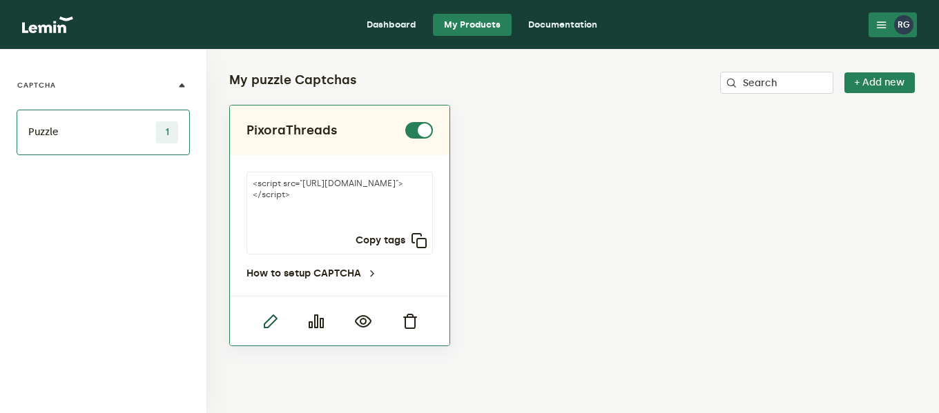
click at [271, 318] on icon "button" at bounding box center [270, 321] width 17 height 17
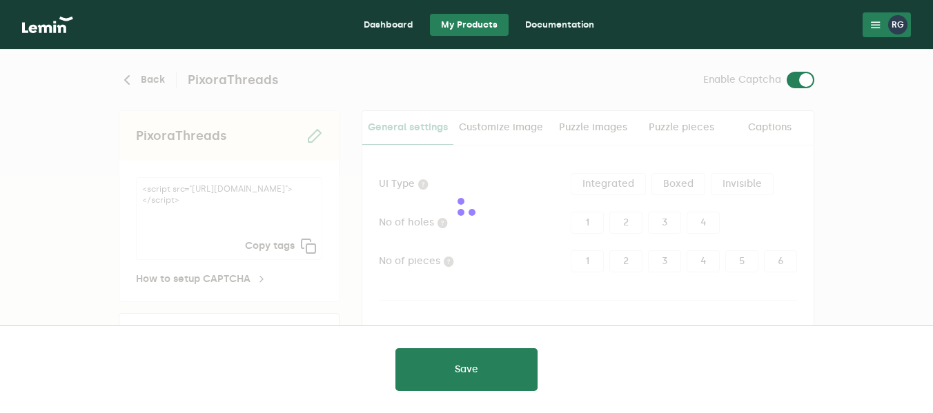
type input "white"
checkbox input "true"
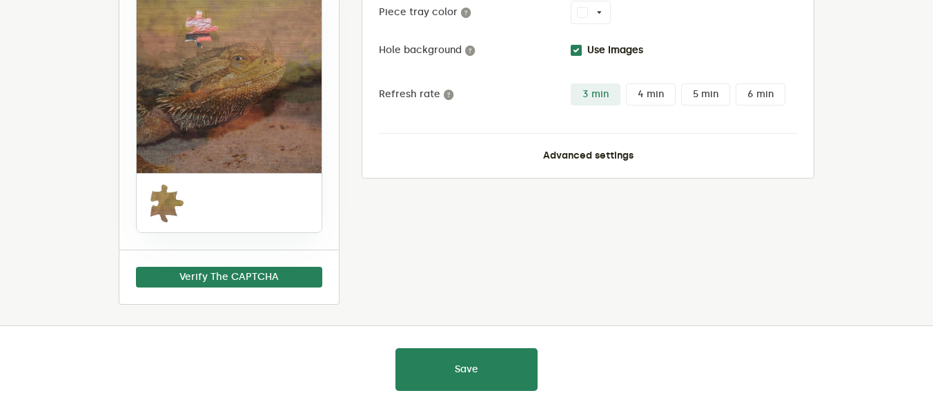
scroll to position [407, 0]
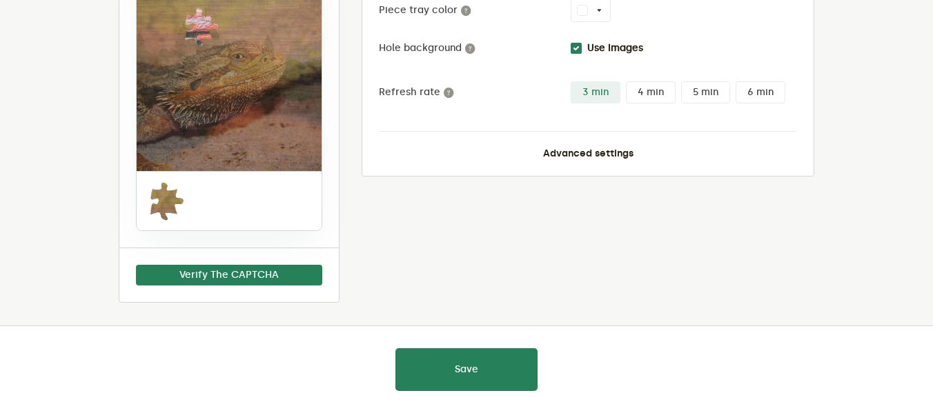
click at [614, 152] on button "Advanced settings" at bounding box center [588, 153] width 90 height 11
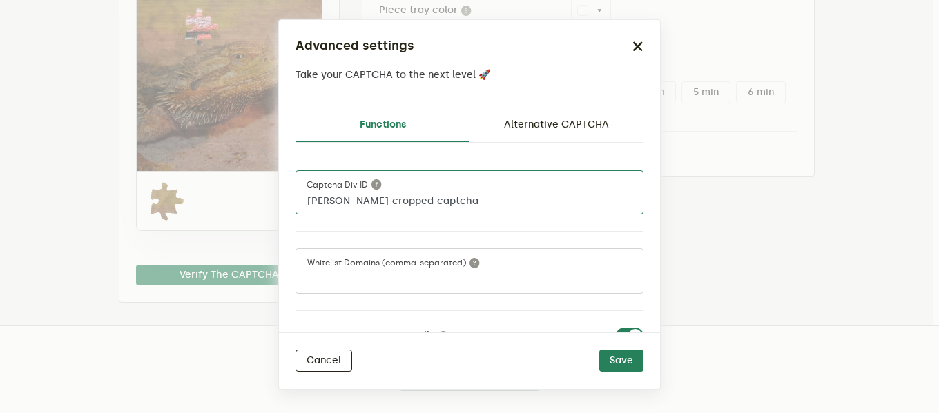
click at [372, 204] on input "lemin-cropped-captcha" at bounding box center [469, 192] width 348 height 44
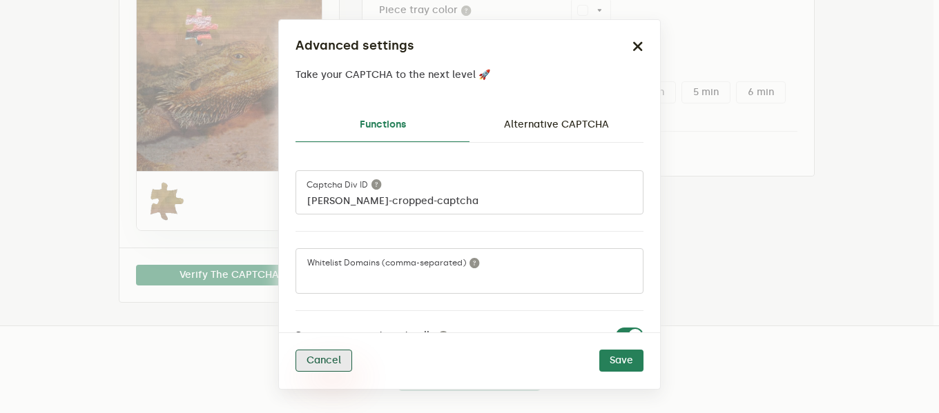
click at [334, 364] on button "Cancel" at bounding box center [323, 361] width 57 height 22
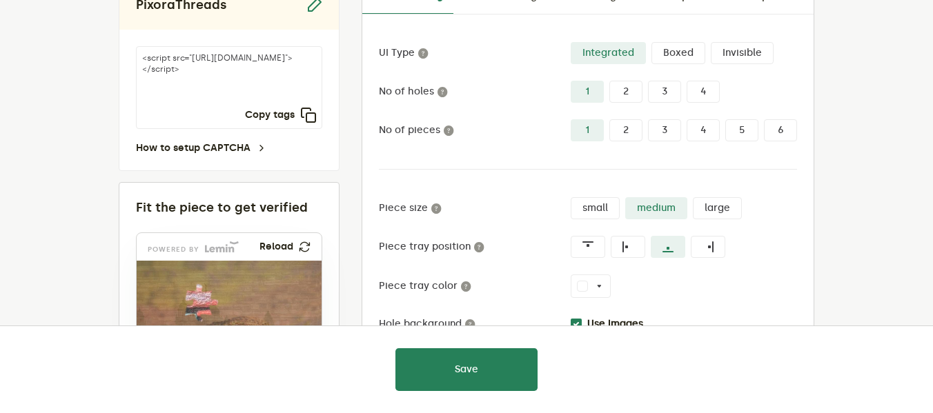
scroll to position [0, 0]
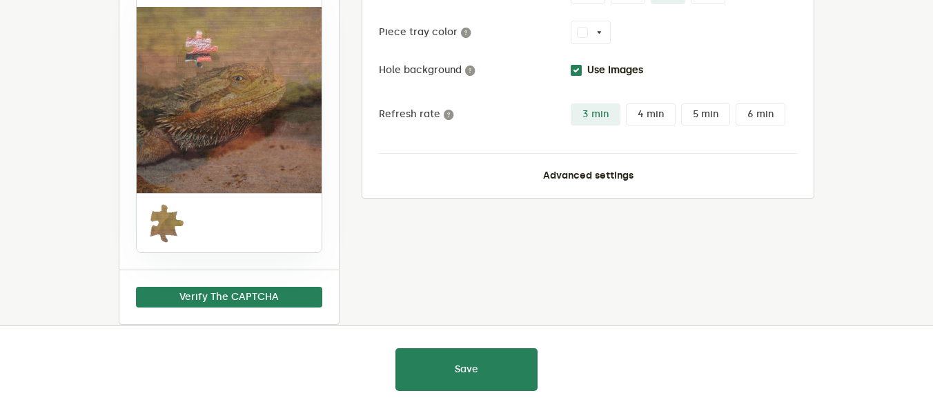
scroll to position [407, 0]
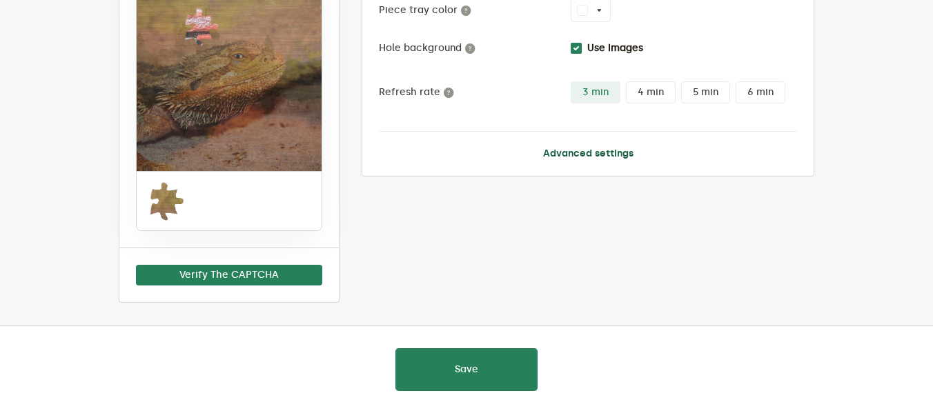
click at [574, 157] on button "Advanced settings" at bounding box center [588, 153] width 90 height 11
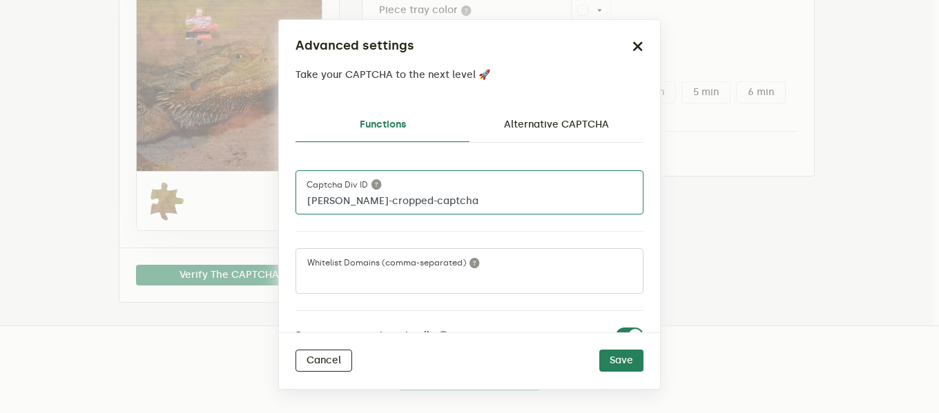
click at [371, 201] on input "lemin-cropped-captcha" at bounding box center [469, 192] width 348 height 44
click at [641, 47] on icon "button" at bounding box center [637, 46] width 11 height 11
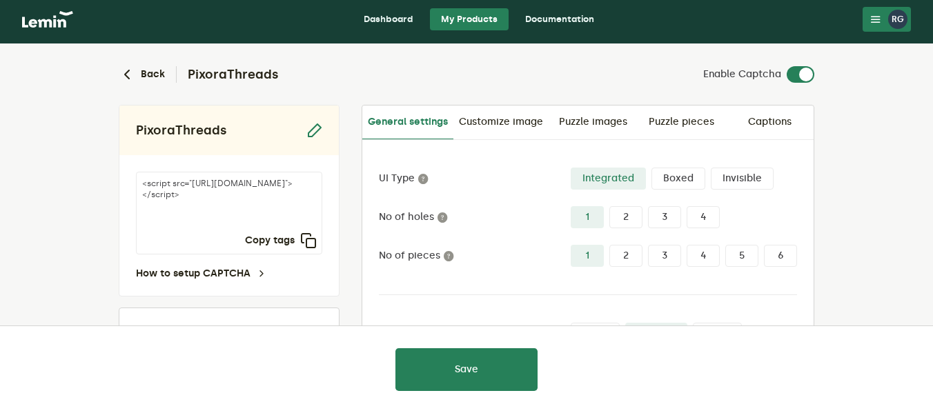
scroll to position [0, 0]
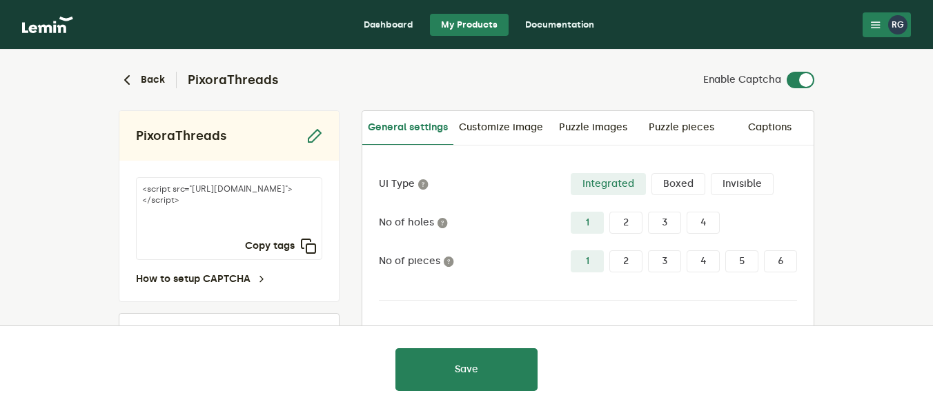
click at [396, 28] on link "Dashboard" at bounding box center [389, 25] width 72 height 22
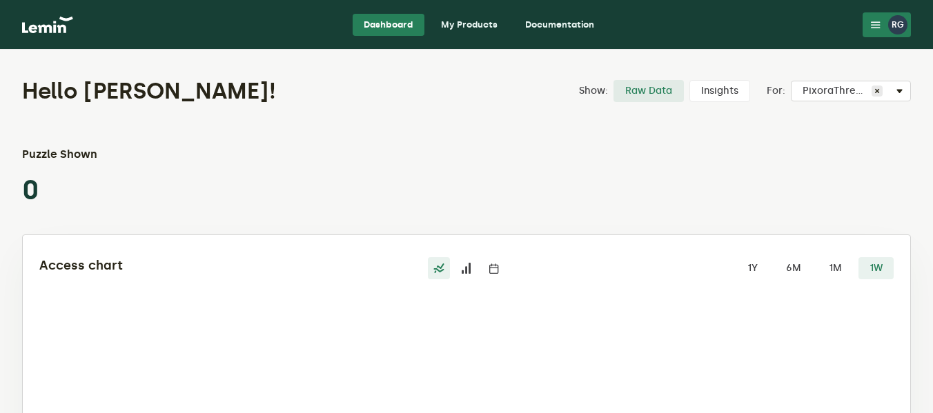
click at [906, 26] on div "RG" at bounding box center [897, 24] width 19 height 19
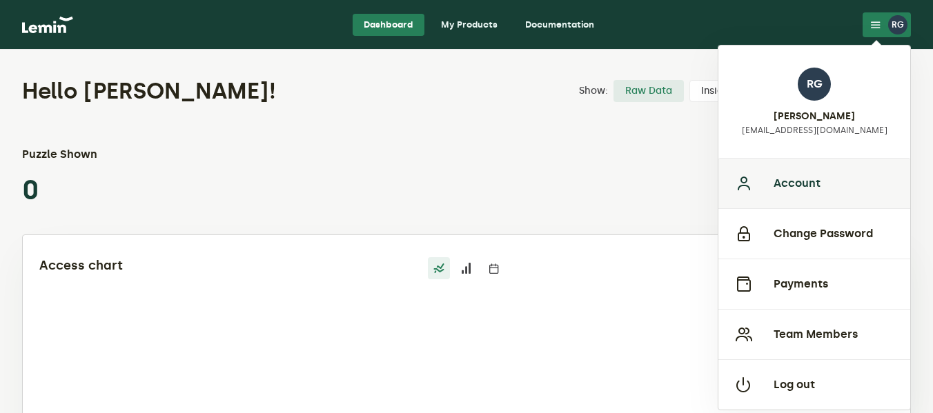
click at [812, 171] on button "Account" at bounding box center [815, 183] width 192 height 50
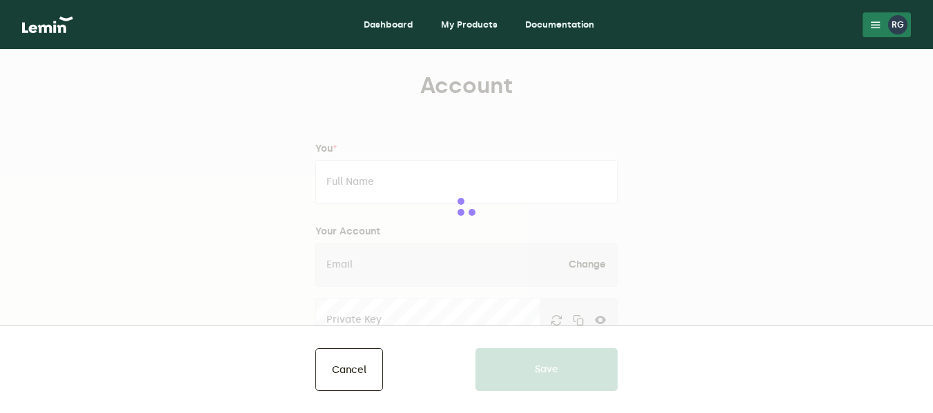
type input "ROBERT GRAVES"
type input "[EMAIL_ADDRESS][DOMAIN_NAME]"
type input "PixoraThreads"
type input "www.pixorathreads.com"
type input "5306057304"
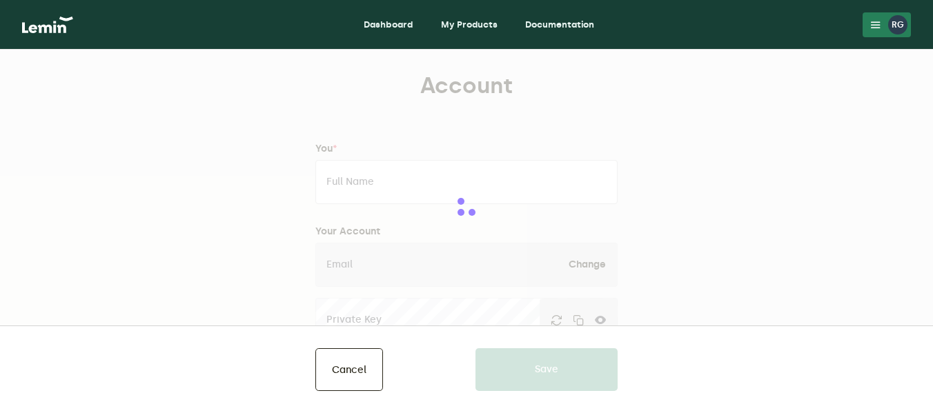
type input "3462 Locust Street"
type input "SPC 2"
type input "Cottonwood"
type input "CA"
type input "96022"
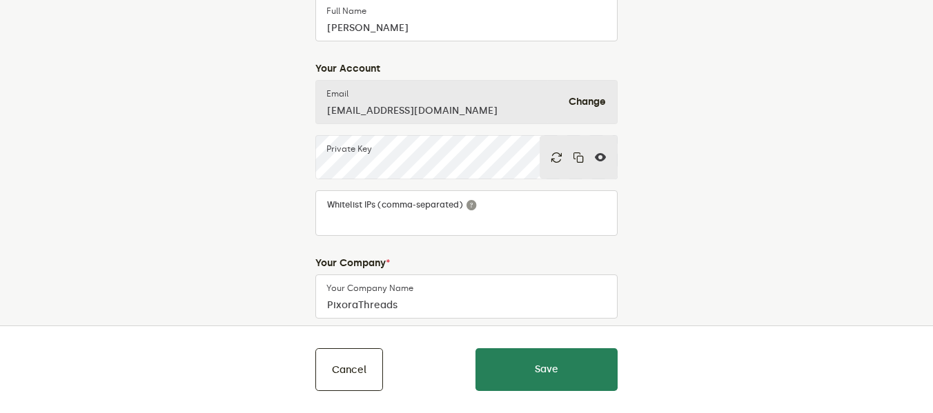
scroll to position [138, 0]
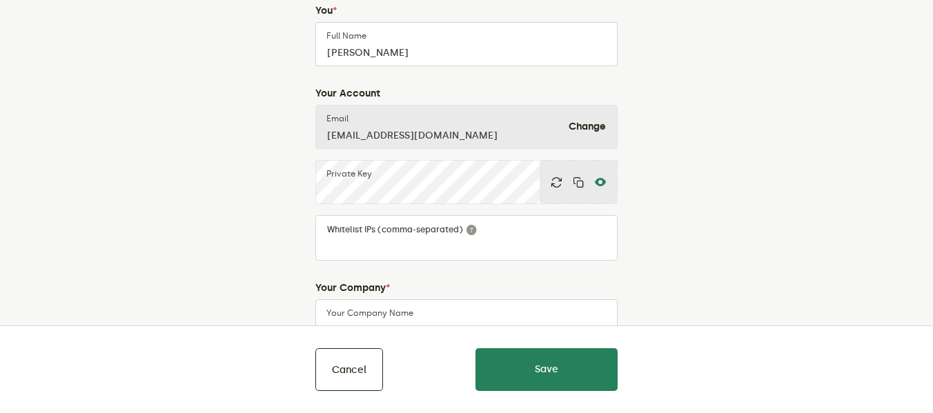
click at [605, 182] on icon at bounding box center [600, 182] width 11 height 11
click at [581, 182] on icon "button" at bounding box center [578, 182] width 11 height 11
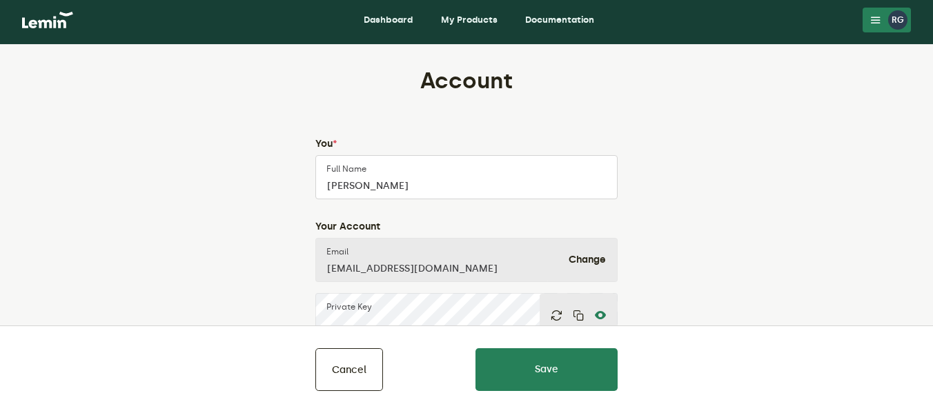
scroll to position [0, 0]
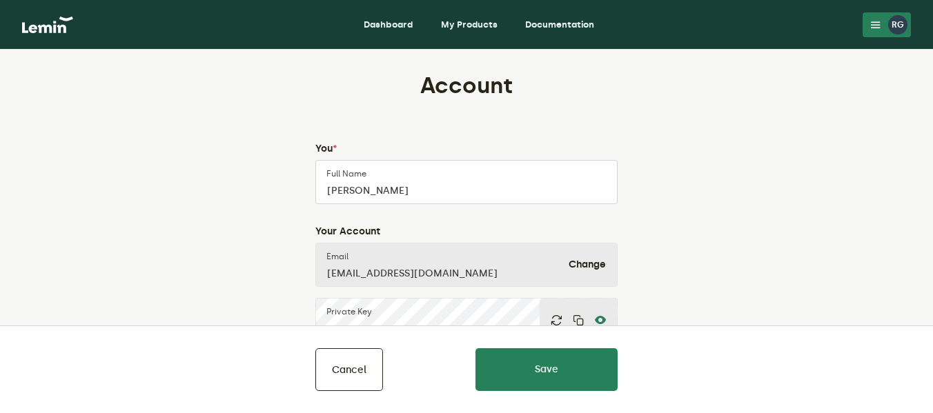
click at [478, 23] on link "My Products" at bounding box center [469, 25] width 79 height 22
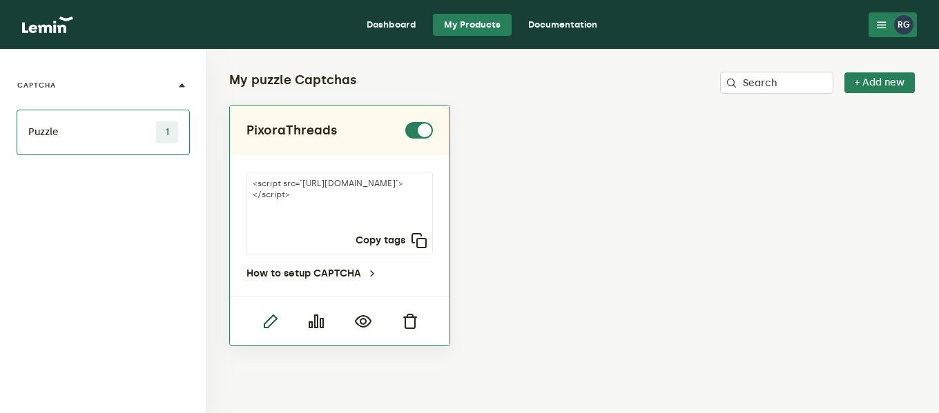
click at [268, 316] on icon "button" at bounding box center [270, 321] width 17 height 17
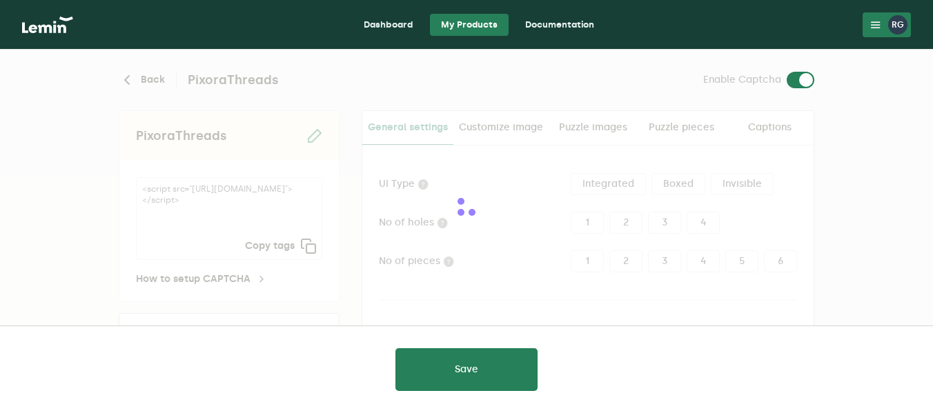
type input "white"
checkbox input "true"
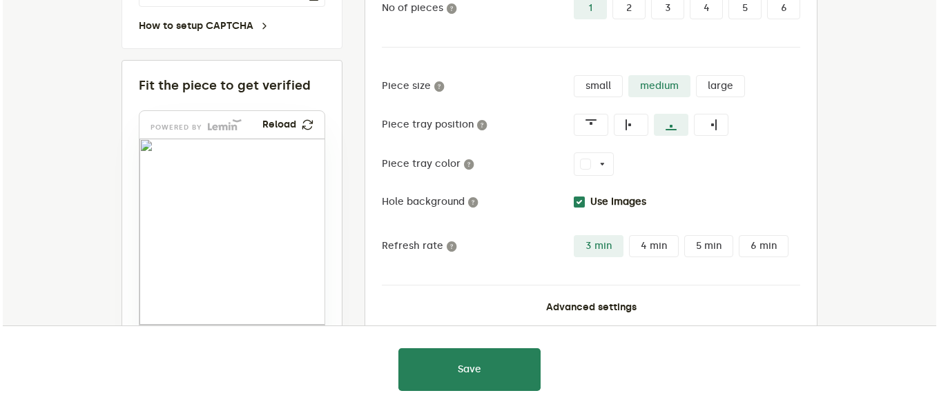
scroll to position [276, 0]
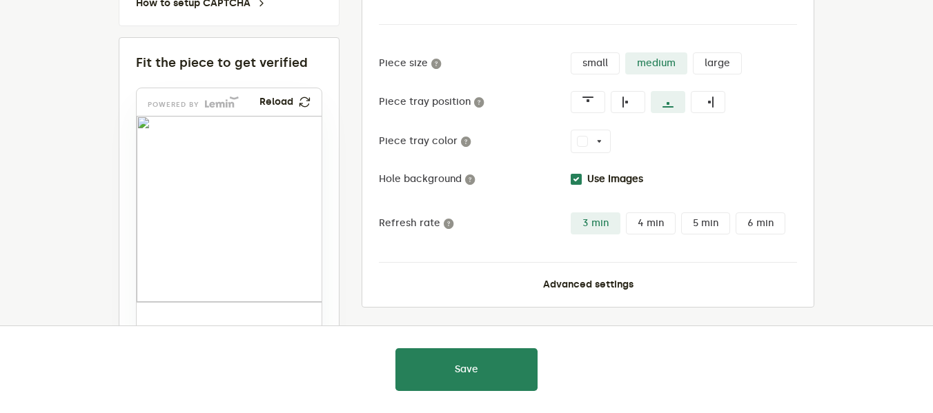
click at [563, 277] on div "UI Type Integrated Boxed Invisible No of holes 1 2 3 4 No of pieces 1 2 3 4 5 6…" at bounding box center [588, 93] width 418 height 393
click at [561, 284] on button "Advanced settings" at bounding box center [588, 285] width 90 height 11
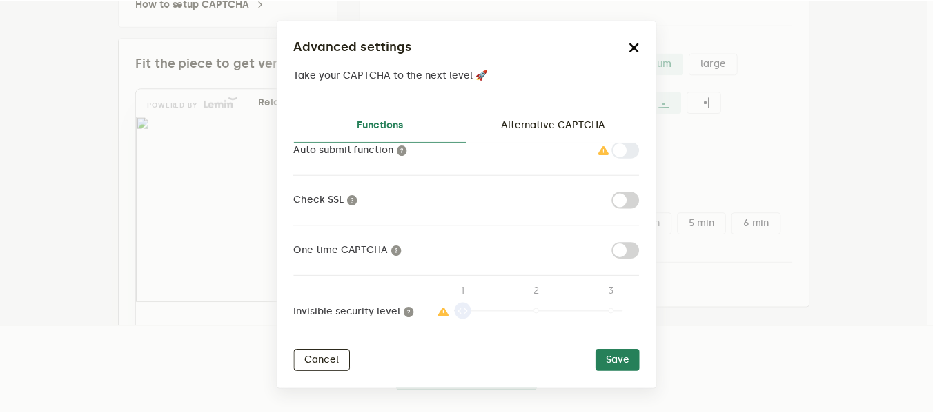
scroll to position [263, 0]
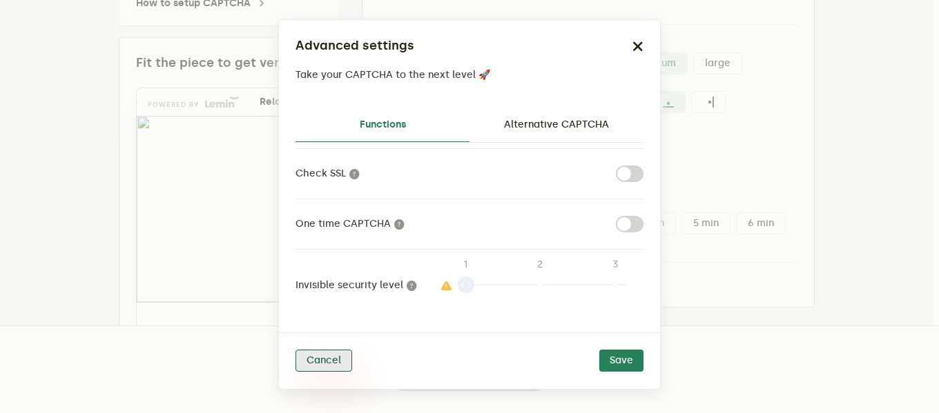
click at [327, 361] on button "Cancel" at bounding box center [323, 361] width 57 height 22
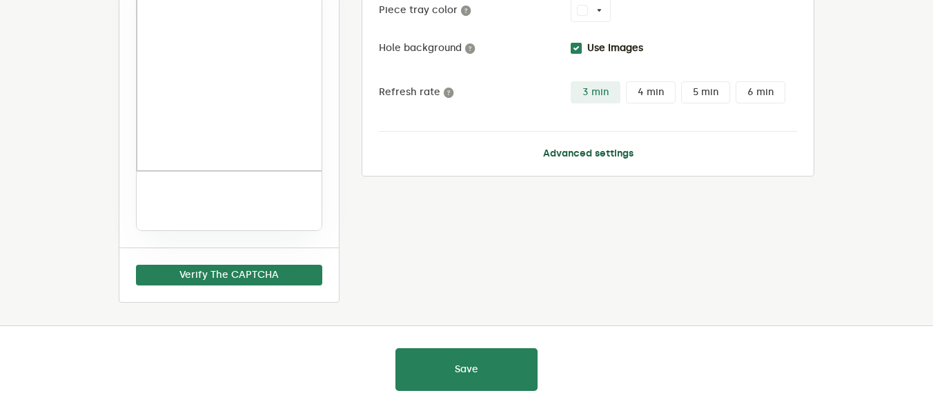
scroll to position [0, 0]
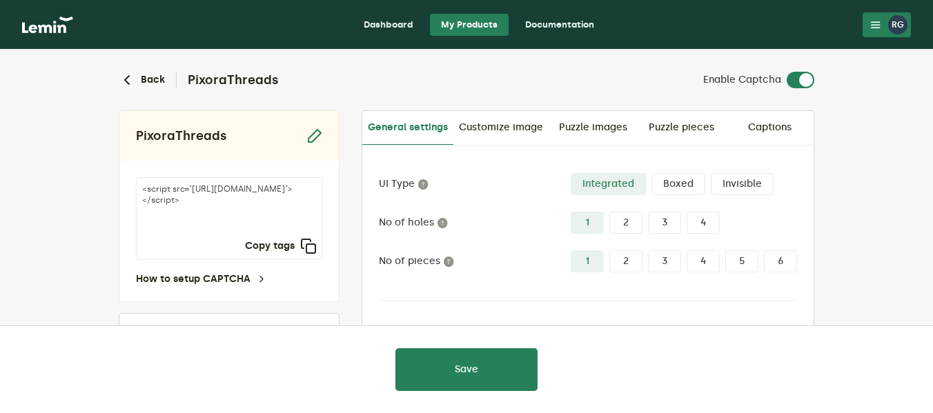
click at [569, 28] on link "Documentation" at bounding box center [559, 25] width 91 height 22
drag, startPoint x: 191, startPoint y: 212, endPoint x: 308, endPoint y: 217, distance: 117.4
click at [308, 217] on textarea "<script src="https://api.leminnow.com/captcha/v1/cropped/CROPPED_08abb39_6ff24f…" at bounding box center [229, 218] width 186 height 83
click at [269, 213] on textarea "<script src="https://api.leminnow.com/captcha/v1/cropped/CROPPED_08abb39_6ff24f…" at bounding box center [229, 218] width 186 height 83
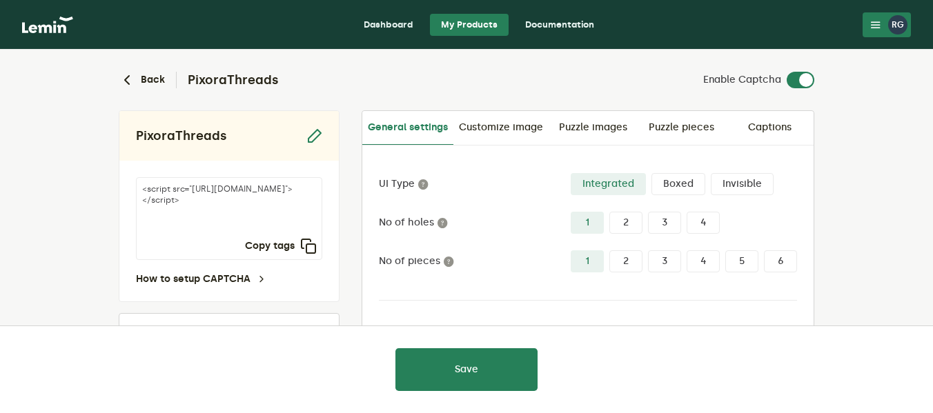
drag, startPoint x: 189, startPoint y: 211, endPoint x: 270, endPoint y: 222, distance: 81.5
click at [270, 222] on textarea "<script src="https://api.leminnow.com/captcha/v1/cropped/CROPPED_08abb39_6ff24f…" at bounding box center [229, 218] width 186 height 83
click at [231, 228] on textarea "<script src="https://api.leminnow.com/captcha/v1/cropped/CROPPED_08abb39_6ff24f…" at bounding box center [229, 218] width 186 height 83
drag, startPoint x: 234, startPoint y: 211, endPoint x: 259, endPoint y: 223, distance: 27.5
click at [259, 223] on textarea "<script src="https://api.leminnow.com/captcha/v1/cropped/CROPPED_08abb39_6ff24f…" at bounding box center [229, 218] width 186 height 83
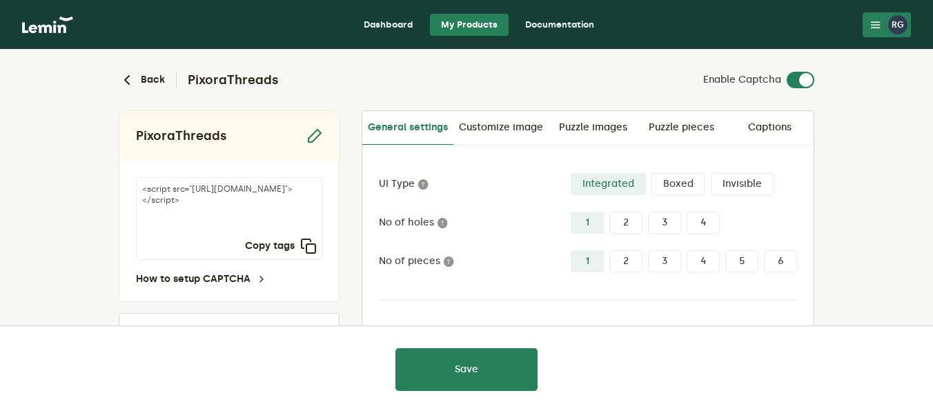
click at [266, 235] on textarea "<script src="https://api.leminnow.com/captcha/v1/cropped/CROPPED_08abb39_6ff24f…" at bounding box center [229, 218] width 186 height 83
drag, startPoint x: 260, startPoint y: 221, endPoint x: 234, endPoint y: 208, distance: 29.3
click at [234, 208] on textarea "<script src="https://api.leminnow.com/captcha/v1/cropped/CROPPED_08abb39_6ff24f…" at bounding box center [229, 218] width 186 height 83
click at [667, 182] on label "Boxed" at bounding box center [679, 184] width 54 height 22
click at [652, 173] on input "Boxed" at bounding box center [652, 173] width 0 height 0
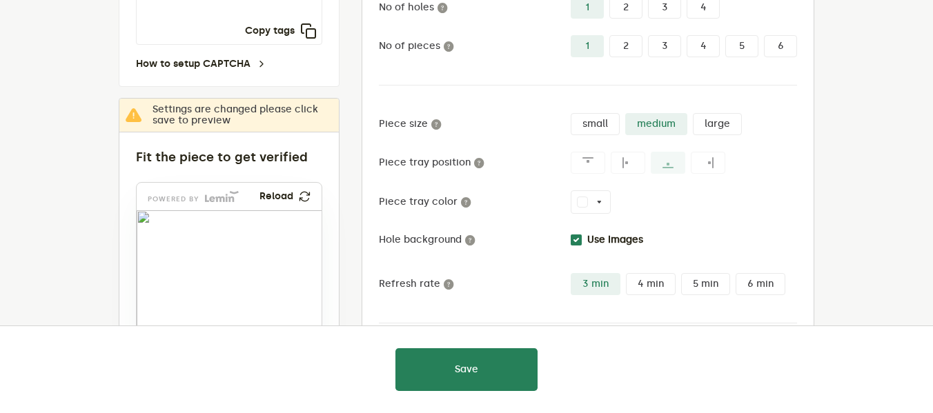
scroll to position [345, 0]
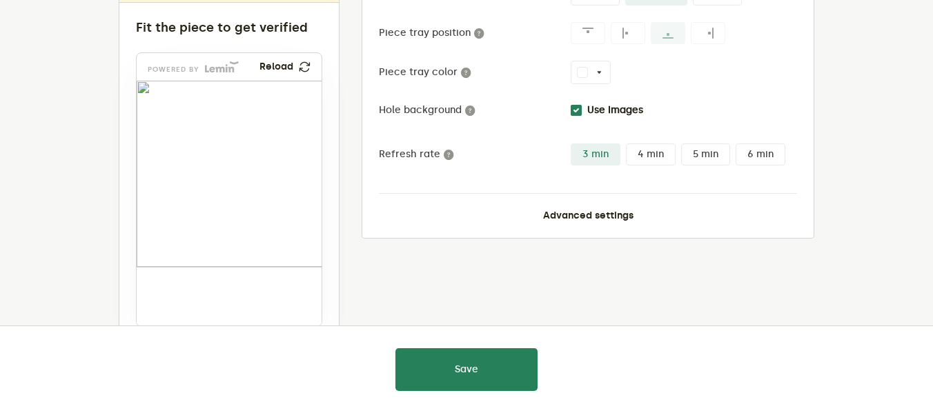
drag, startPoint x: 175, startPoint y: 297, endPoint x: 289, endPoint y: 226, distance: 133.3
click at [289, 226] on img at bounding box center [218, 288] width 308 height 186
click at [289, 229] on img at bounding box center [223, 292] width 308 height 186
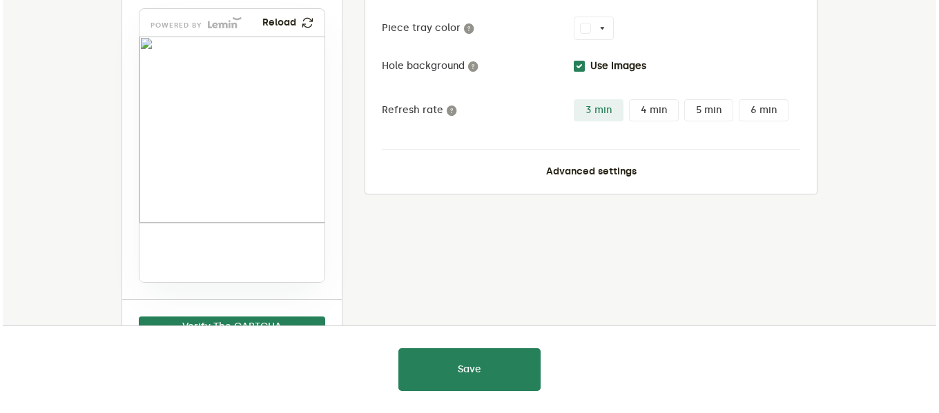
scroll to position [414, 0]
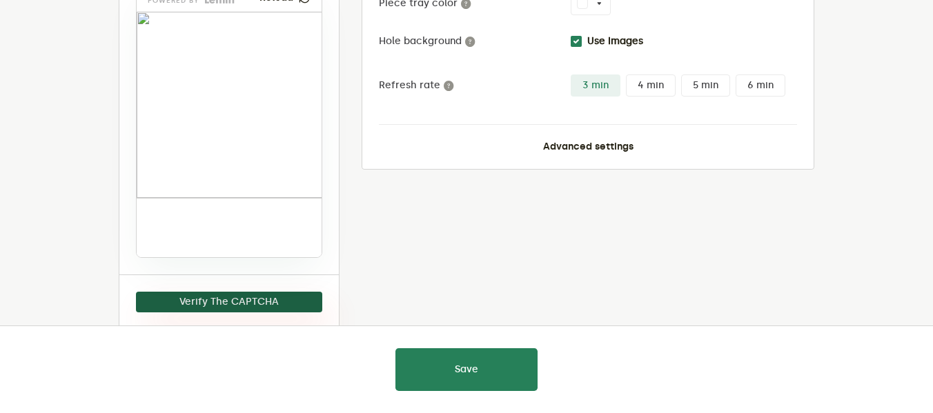
click at [265, 296] on button "Verify The CAPTCHA" at bounding box center [229, 302] width 186 height 21
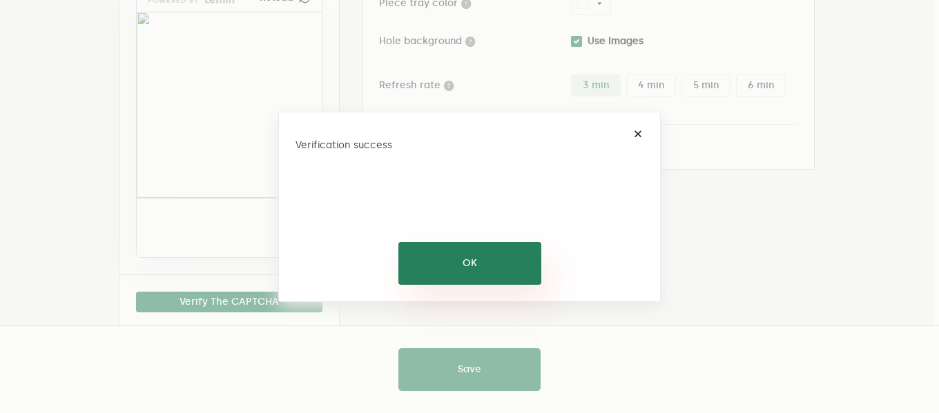
click at [459, 254] on button "OK" at bounding box center [469, 263] width 143 height 43
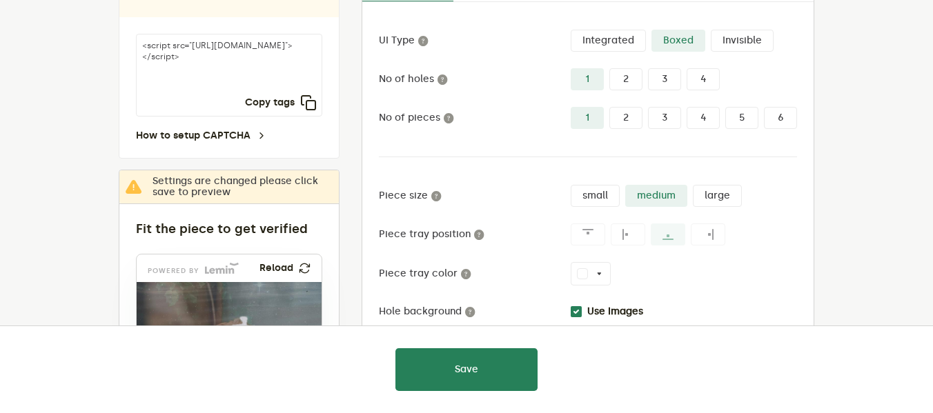
scroll to position [143, 0]
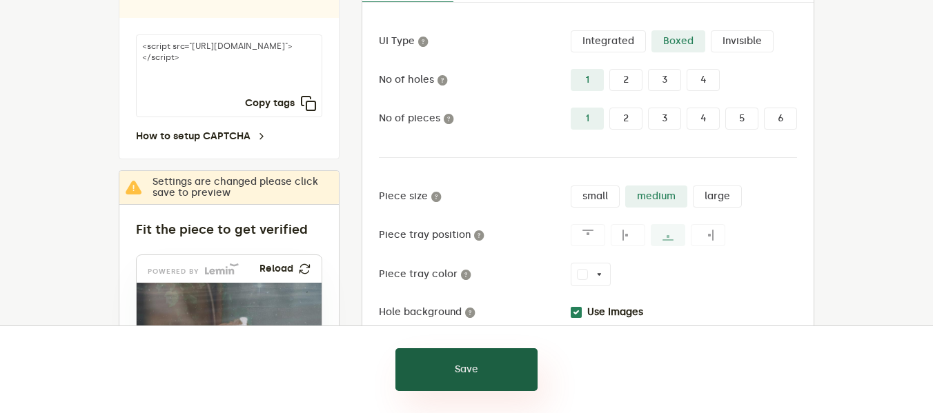
click at [470, 356] on button "Save" at bounding box center [467, 370] width 142 height 43
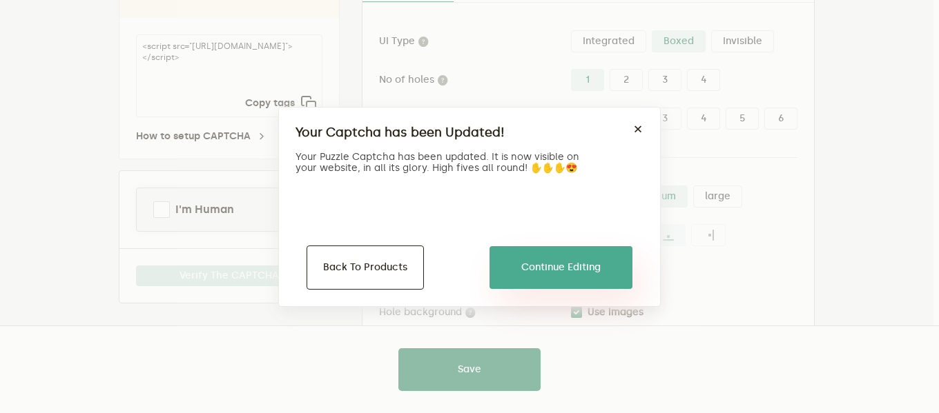
click at [547, 253] on button "Continue Editing" at bounding box center [560, 267] width 143 height 43
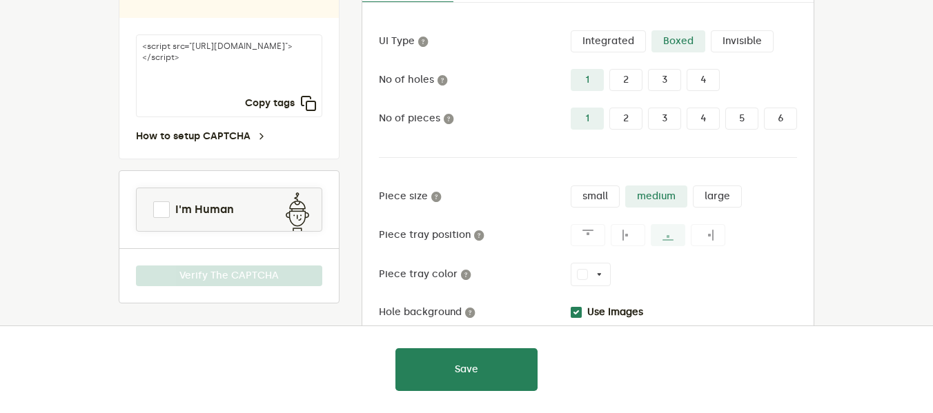
drag, startPoint x: 253, startPoint y: 78, endPoint x: 233, endPoint y: 65, distance: 23.9
click at [233, 65] on textarea "<script src="https://api.leminnow.com/captcha/v1/cropped/CROPPED_08abb39_6ff24f…" at bounding box center [229, 76] width 186 height 83
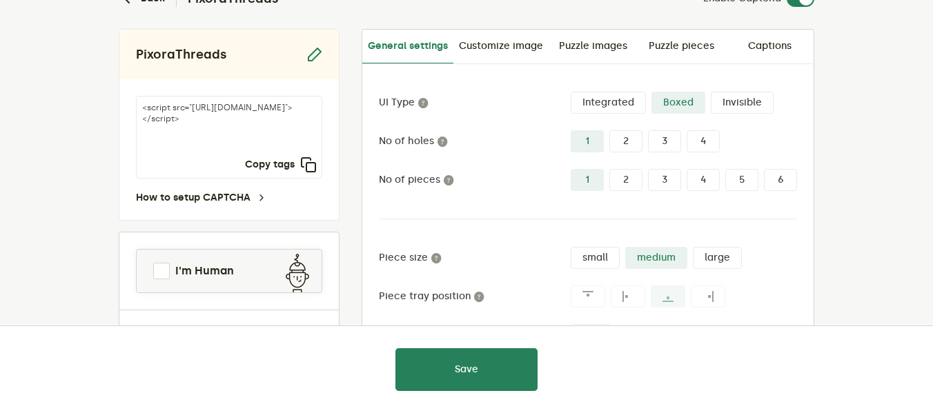
scroll to position [5, 0]
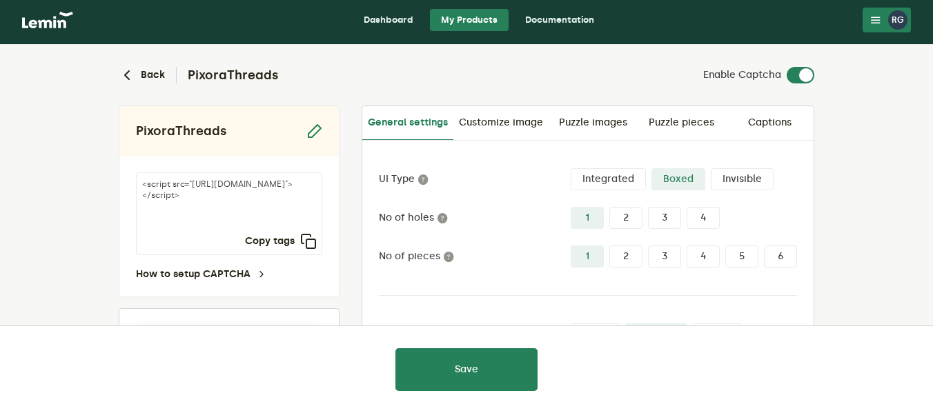
click at [318, 241] on textarea "<script src="https://api.leminnow.com/captcha/v1/cropped/CROPPED_08abb39_6ff24f…" at bounding box center [229, 214] width 186 height 83
click at [311, 242] on icon "button" at bounding box center [308, 241] width 17 height 17
click at [228, 243] on textarea "<script src="https://api.leminnow.com/captcha/v1/cropped/CROPPED_08abb39_6ff24f…" at bounding box center [229, 214] width 186 height 83
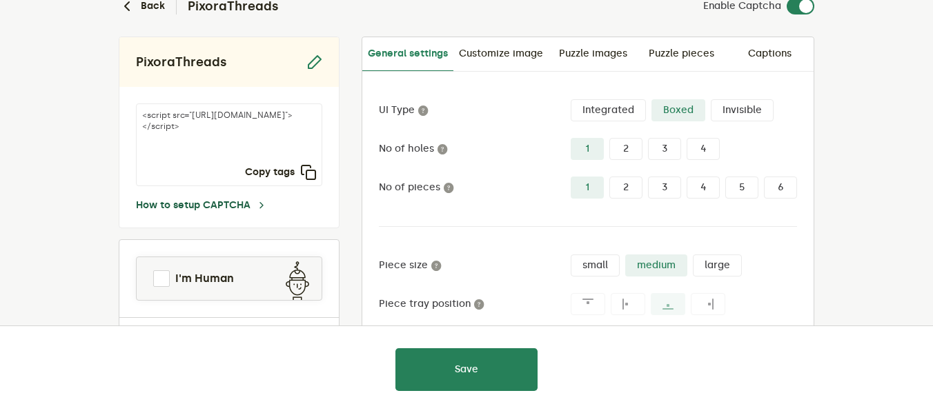
click at [226, 206] on link "How to setup CAPTCHA" at bounding box center [201, 205] width 131 height 11
click at [311, 67] on icon "button" at bounding box center [314, 62] width 17 height 17
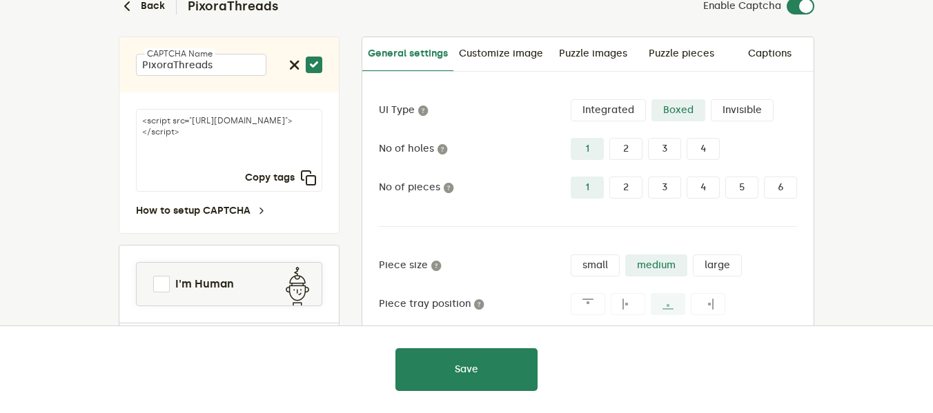
click at [335, 108] on div "<script src="https://api.leminnow.com/captcha/v1/cropped/CROPPED_08abb39_6ff24f…" at bounding box center [229, 162] width 220 height 141
click at [316, 66] on icon "button" at bounding box center [314, 65] width 17 height 17
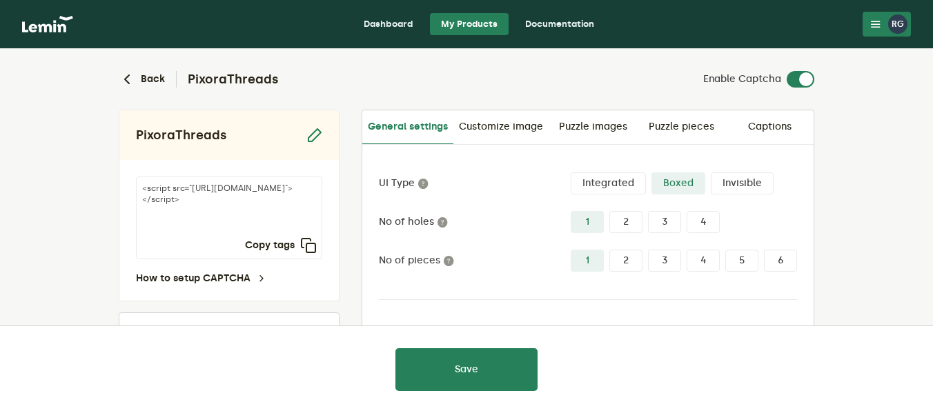
scroll to position [0, 0]
click at [769, 128] on link "Captions" at bounding box center [769, 127] width 88 height 33
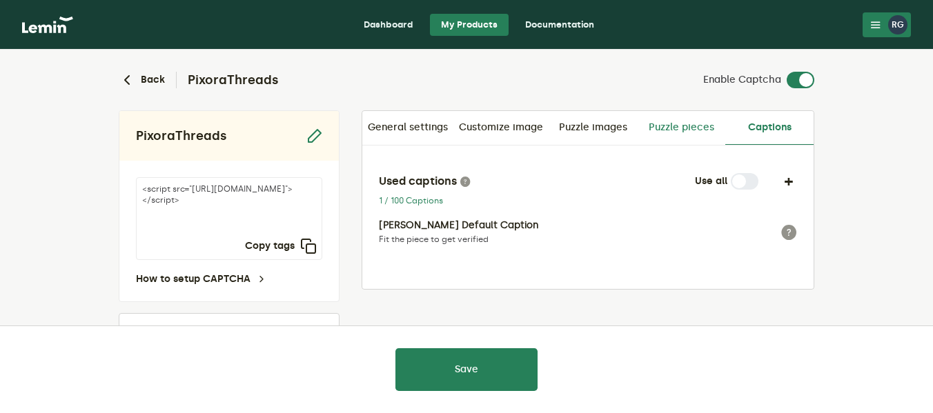
click at [670, 128] on link "Puzzle pieces" at bounding box center [681, 127] width 88 height 33
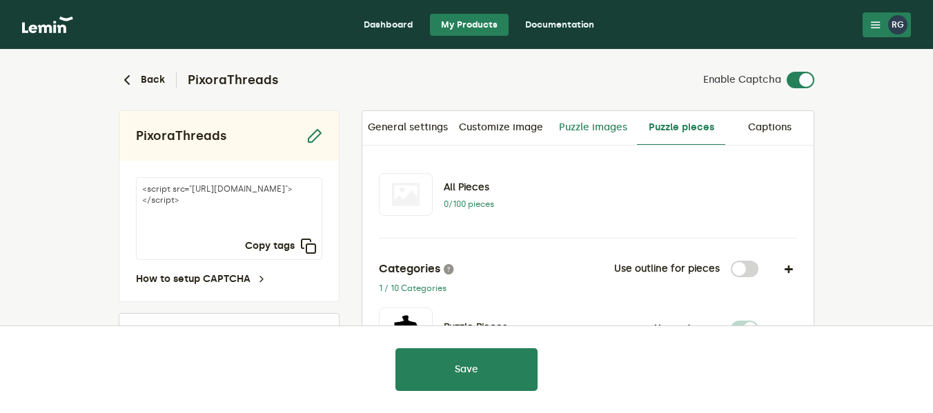
click at [580, 128] on link "Puzzle images" at bounding box center [593, 127] width 88 height 33
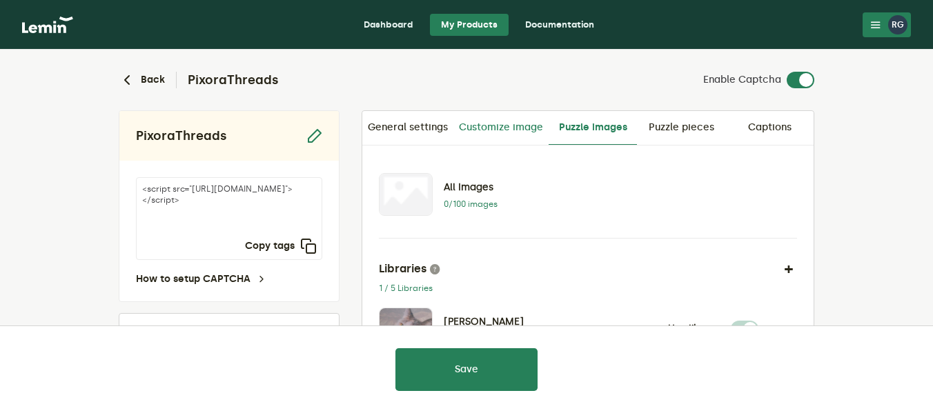
click at [498, 126] on link "Customize image" at bounding box center [501, 127] width 95 height 33
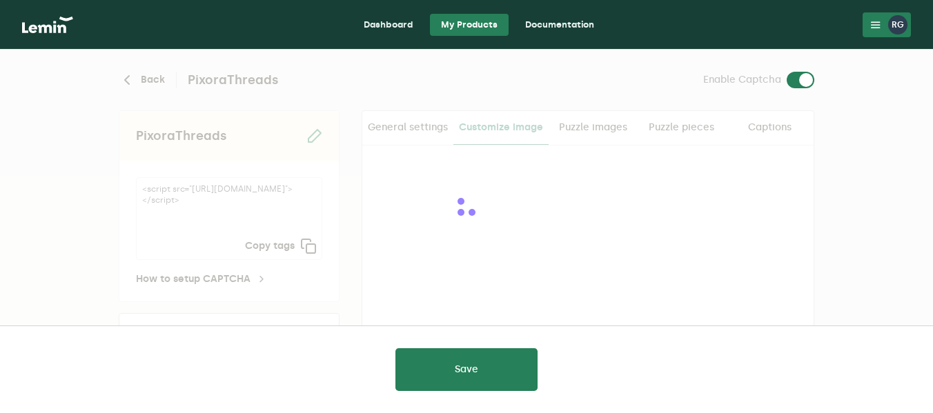
checkbox input "true"
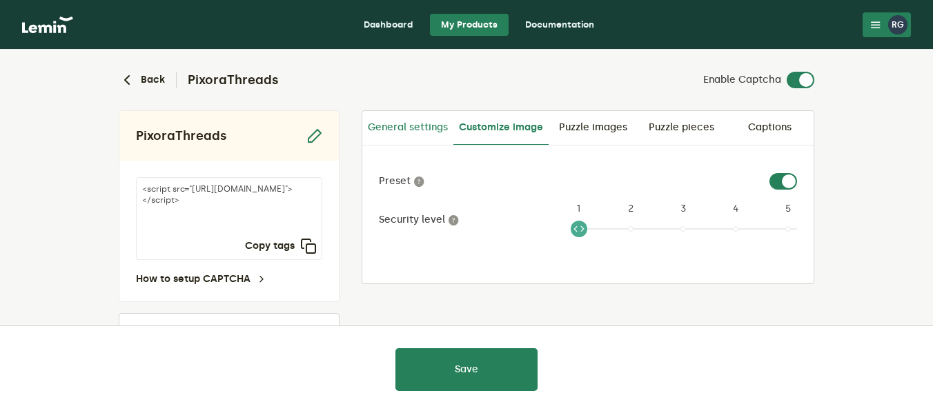
click at [424, 128] on link "General settings" at bounding box center [407, 127] width 91 height 33
